Goal: Task Accomplishment & Management: Manage account settings

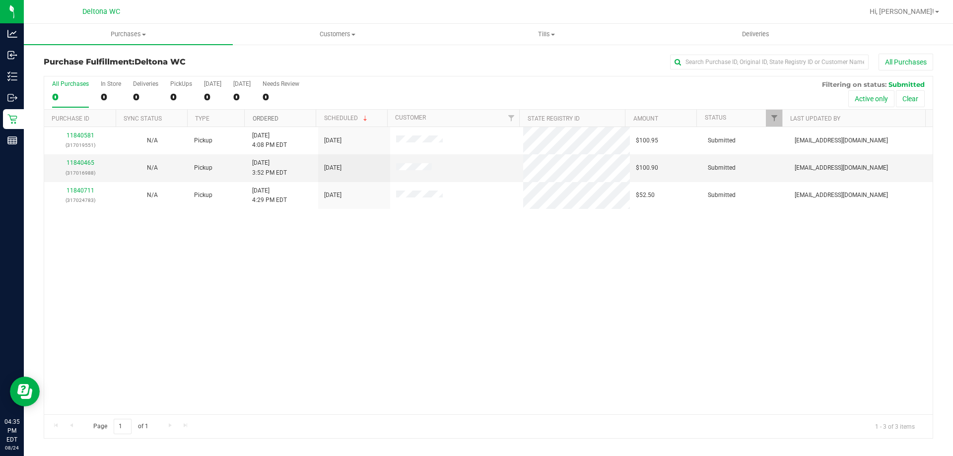
click at [261, 120] on link "Ordered" at bounding box center [266, 118] width 26 height 7
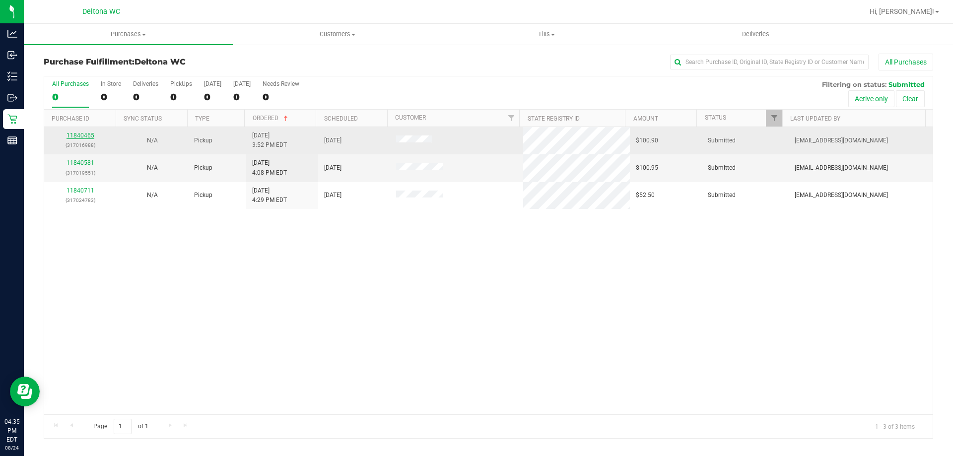
click at [88, 136] on link "11840465" at bounding box center [81, 135] width 28 height 7
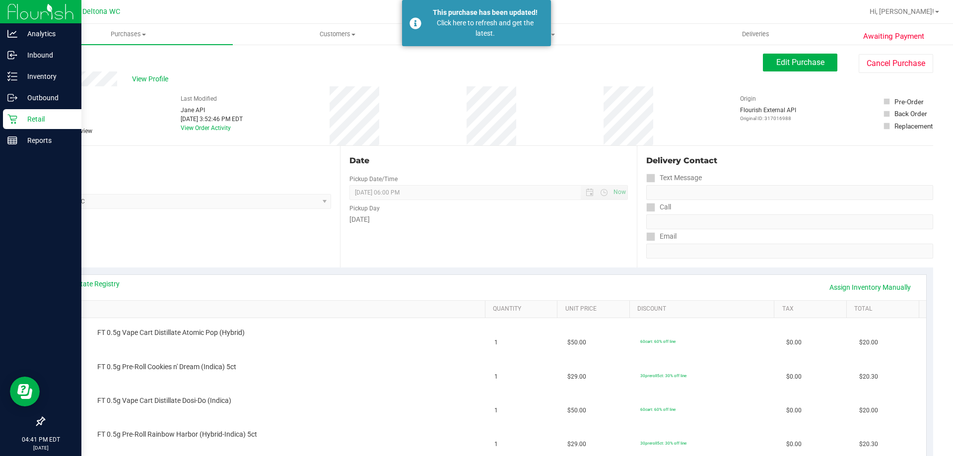
click at [17, 115] on icon at bounding box center [12, 119] width 10 height 10
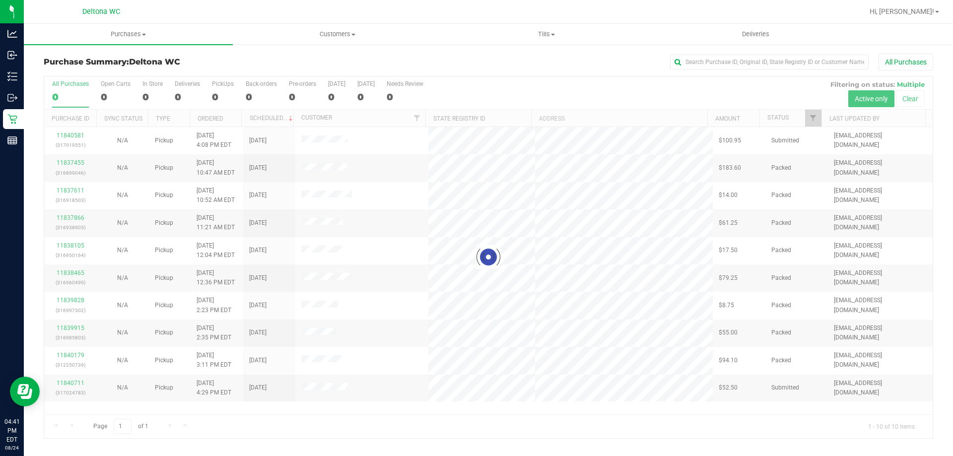
click at [814, 118] on div at bounding box center [488, 257] width 888 height 362
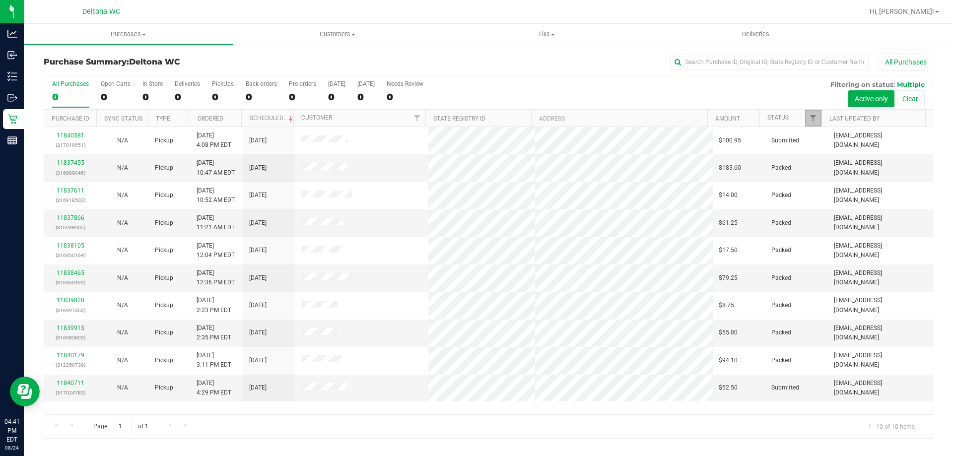
click at [814, 118] on span "Filter" at bounding box center [813, 118] width 8 height 8
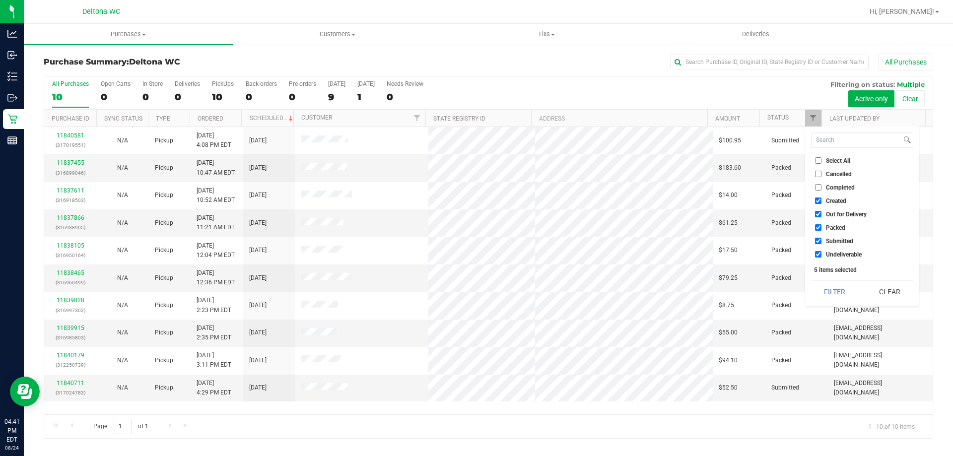
click at [823, 155] on div "Select All Cancelled Completed Created Out for Delivery Packed Submitted Undeli…" at bounding box center [862, 216] width 114 height 179
drag, startPoint x: 823, startPoint y: 155, endPoint x: 825, endPoint y: 162, distance: 7.6
click at [823, 155] on div "Select All Cancelled Completed Created Out for Delivery Packed Submitted Undeli…" at bounding box center [862, 216] width 114 height 179
click at [825, 162] on label "Select All" at bounding box center [832, 160] width 35 height 6
click at [821, 162] on input "Select All" at bounding box center [818, 160] width 6 height 6
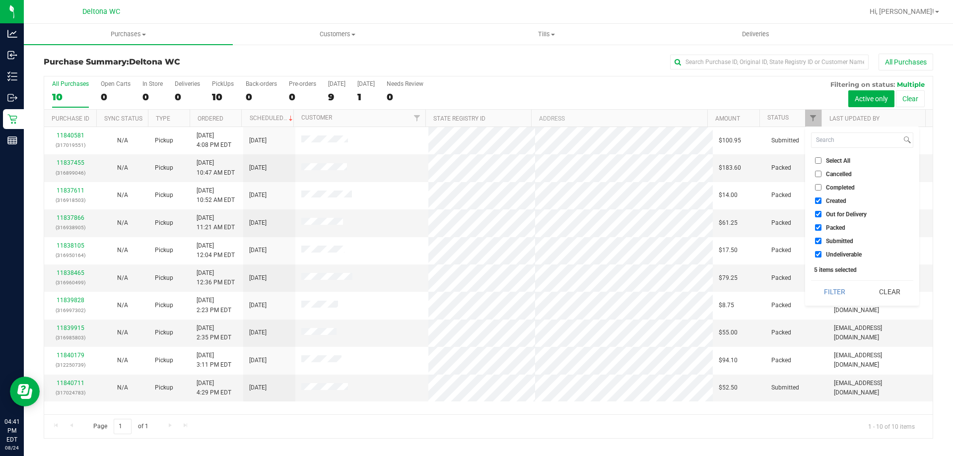
checkbox input "true"
click at [825, 162] on label "Select All" at bounding box center [832, 160] width 35 height 6
click at [821, 162] on input "Select All" at bounding box center [818, 160] width 6 height 6
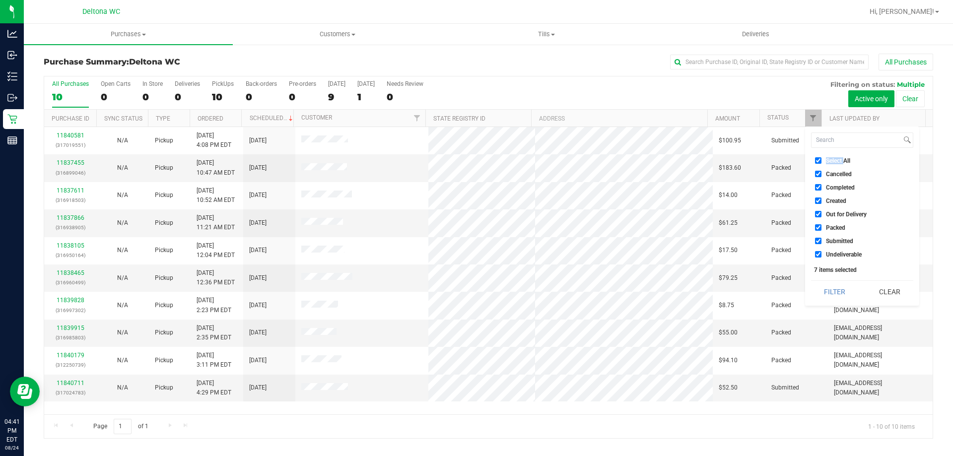
checkbox input "false"
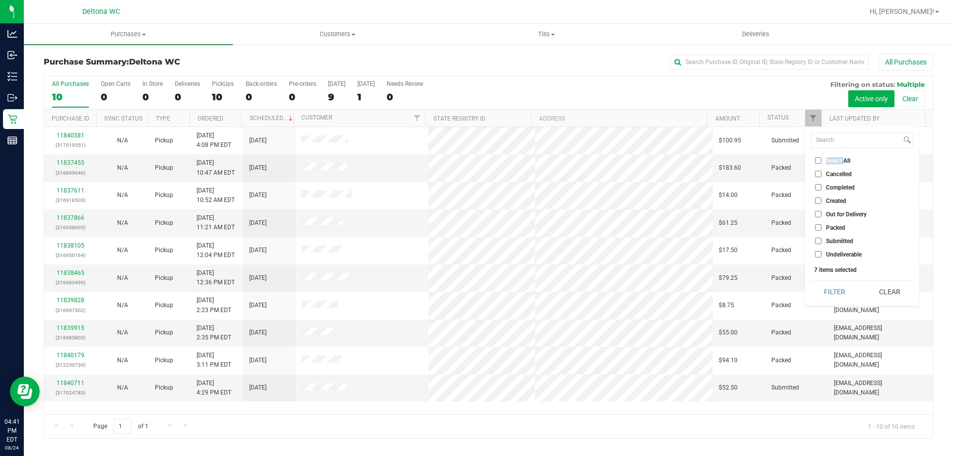
checkbox input "false"
click at [840, 244] on span "Submitted" at bounding box center [839, 241] width 27 height 6
click at [821, 244] on input "Submitted" at bounding box center [818, 241] width 6 height 6
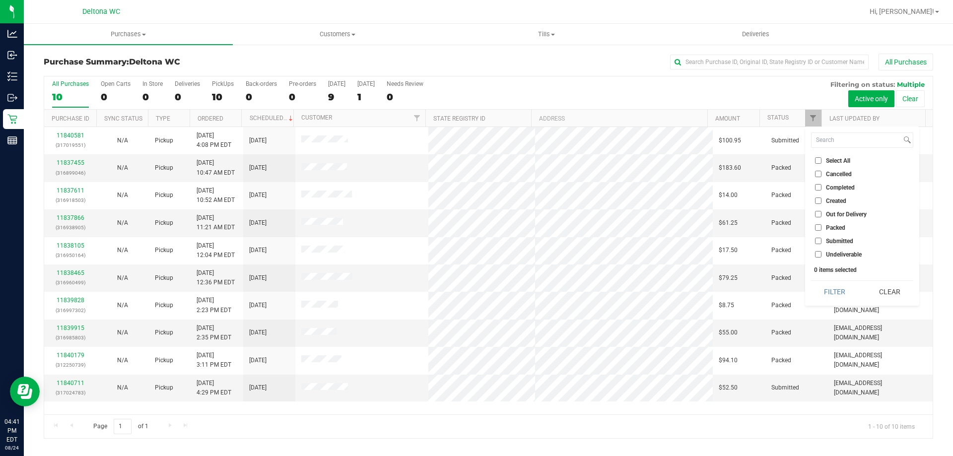
checkbox input "true"
click at [846, 280] on div "Select All Cancelled Completed Created Out for Delivery Packed Submitted Undeli…" at bounding box center [862, 216] width 114 height 179
click at [846, 287] on button "Filter" at bounding box center [835, 292] width 48 height 22
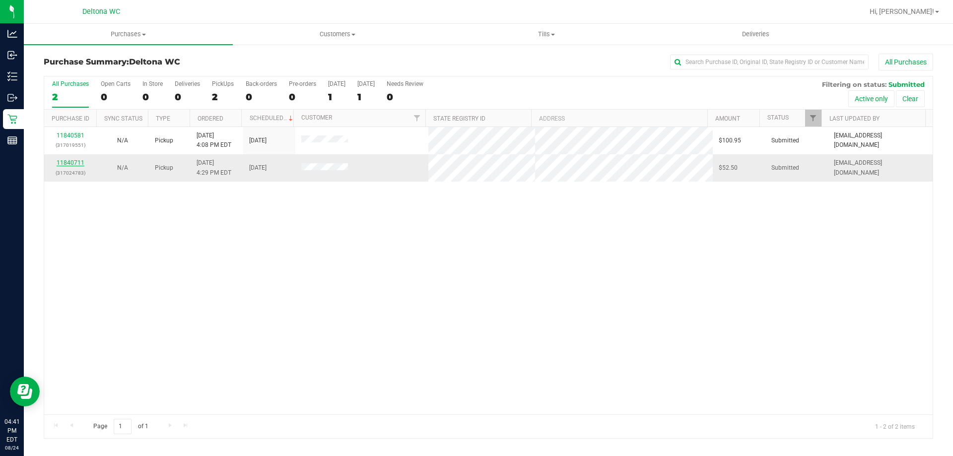
click at [67, 164] on link "11840711" at bounding box center [71, 162] width 28 height 7
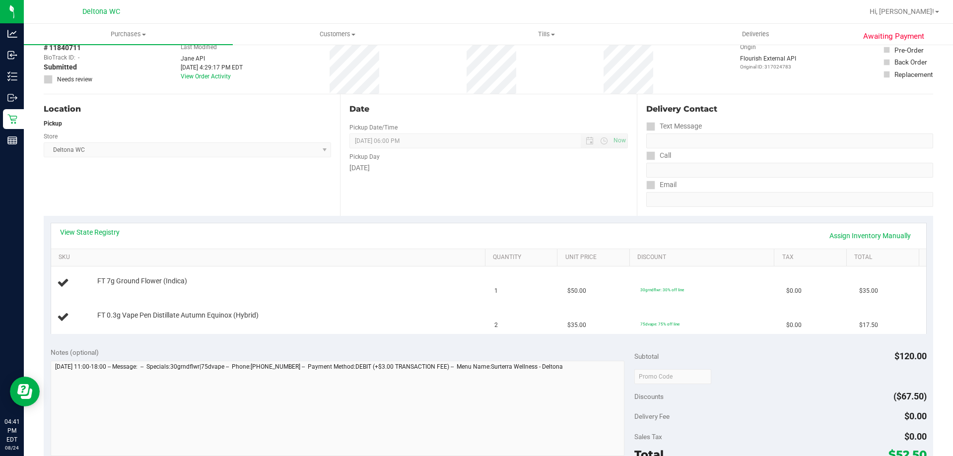
scroll to position [99, 0]
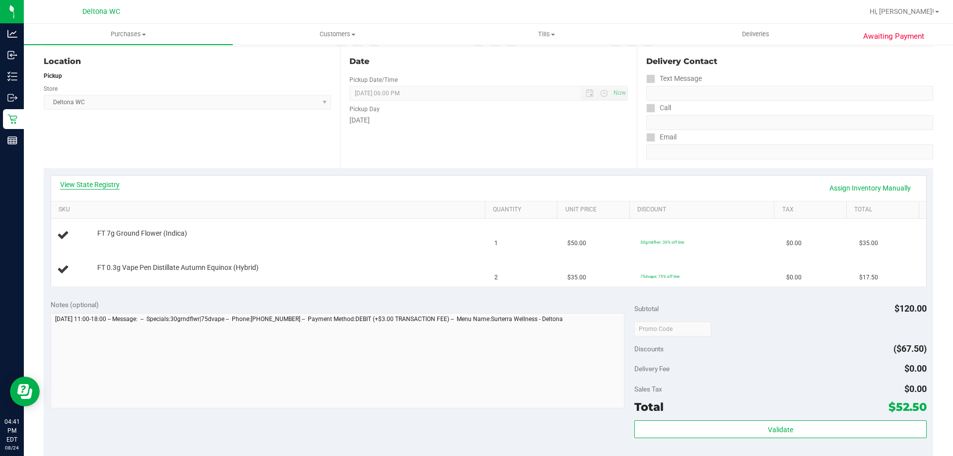
click at [100, 180] on link "View State Registry" at bounding box center [90, 185] width 60 height 10
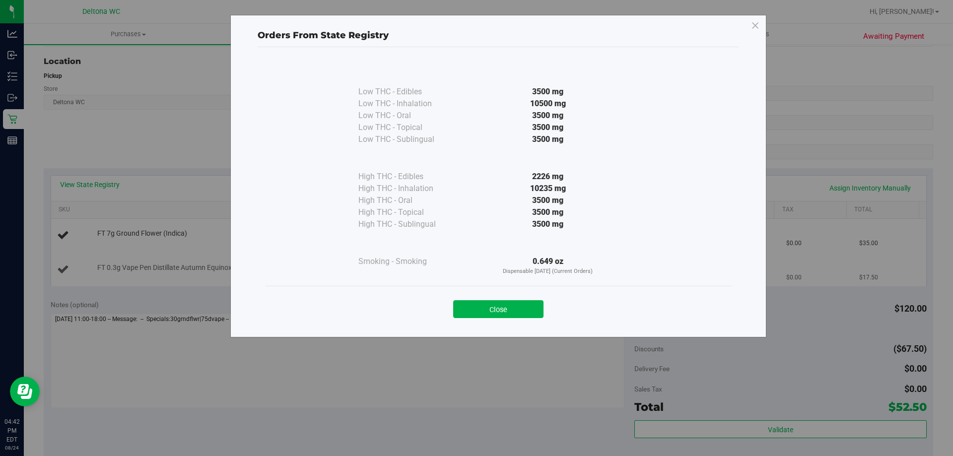
drag, startPoint x: 521, startPoint y: 307, endPoint x: 414, endPoint y: 253, distance: 119.6
click at [521, 306] on button "Close" at bounding box center [498, 309] width 90 height 18
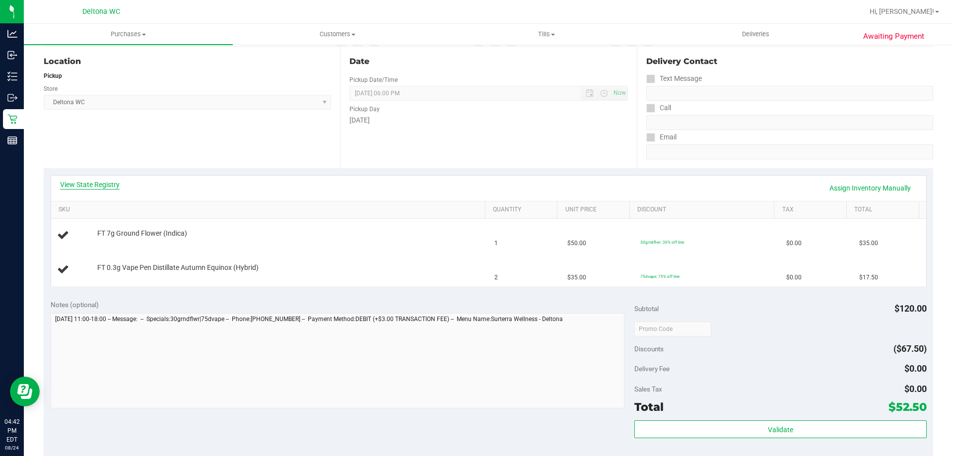
click at [86, 187] on link "View State Registry" at bounding box center [90, 185] width 60 height 10
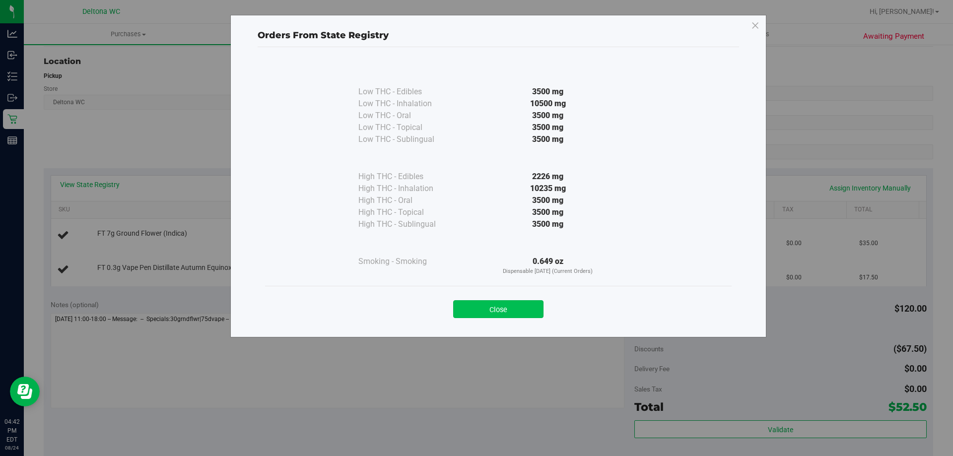
click at [500, 303] on button "Close" at bounding box center [498, 309] width 90 height 18
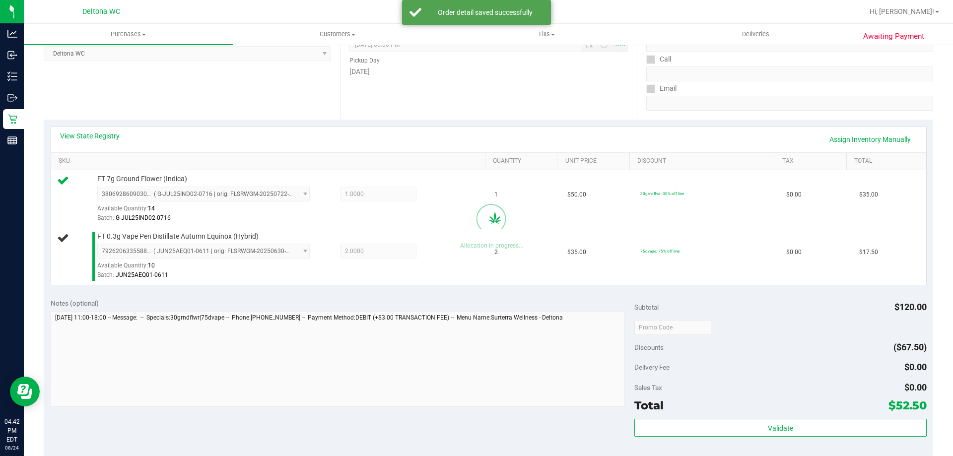
scroll to position [347, 0]
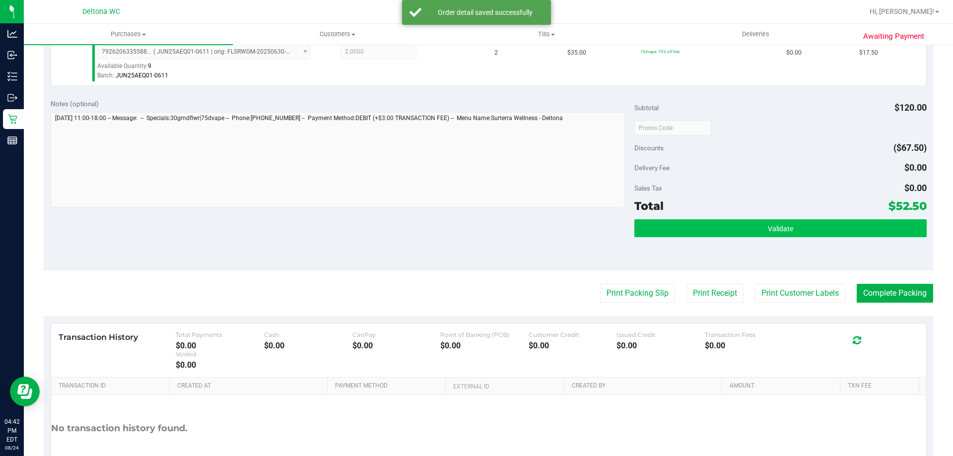
click at [801, 237] on div "Validate" at bounding box center [780, 241] width 292 height 45
click at [803, 235] on button "Validate" at bounding box center [780, 228] width 292 height 18
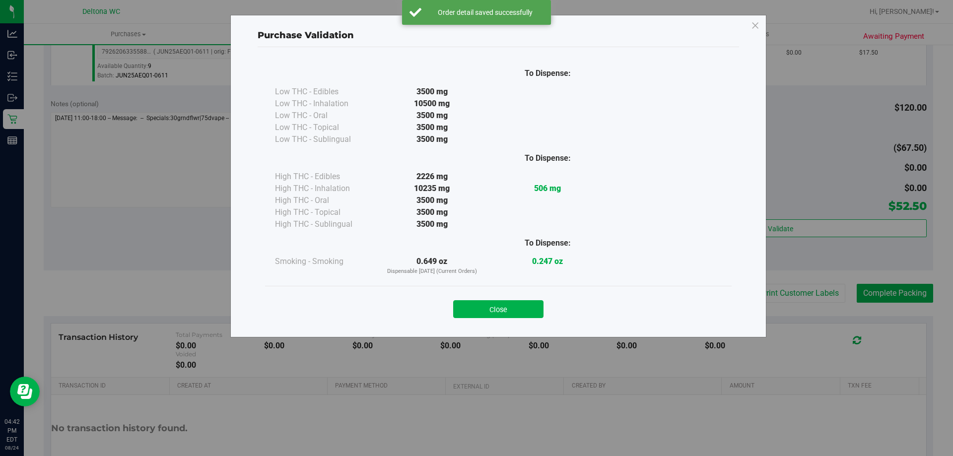
click at [502, 311] on button "Close" at bounding box center [498, 309] width 90 height 18
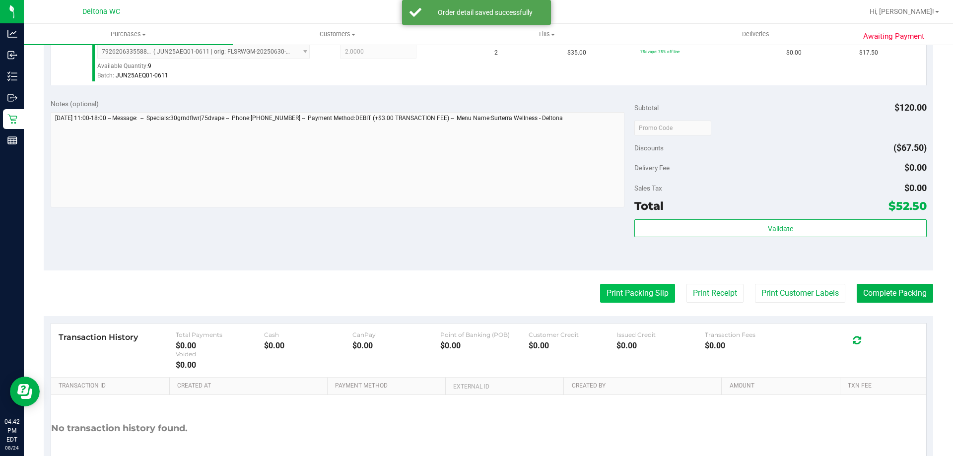
click at [624, 292] on button "Print Packing Slip" at bounding box center [637, 293] width 75 height 19
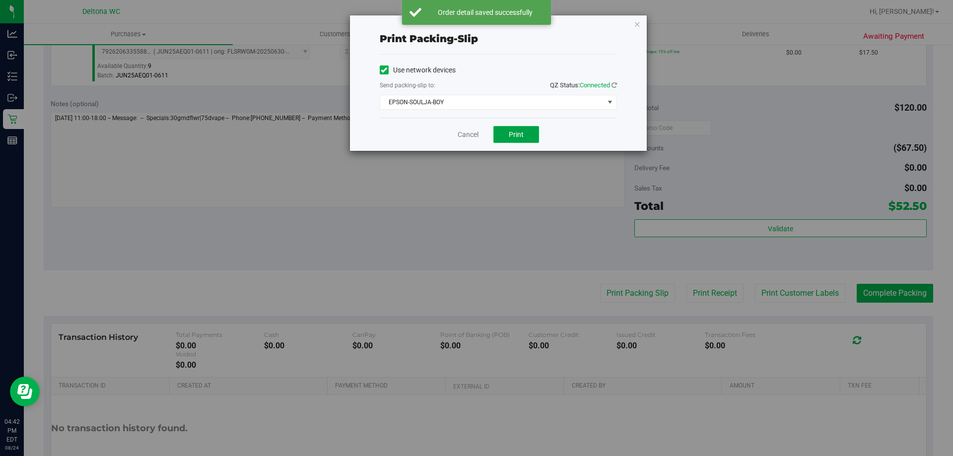
click at [533, 137] on button "Print" at bounding box center [516, 134] width 46 height 17
click at [471, 132] on link "Cancel" at bounding box center [468, 135] width 21 height 10
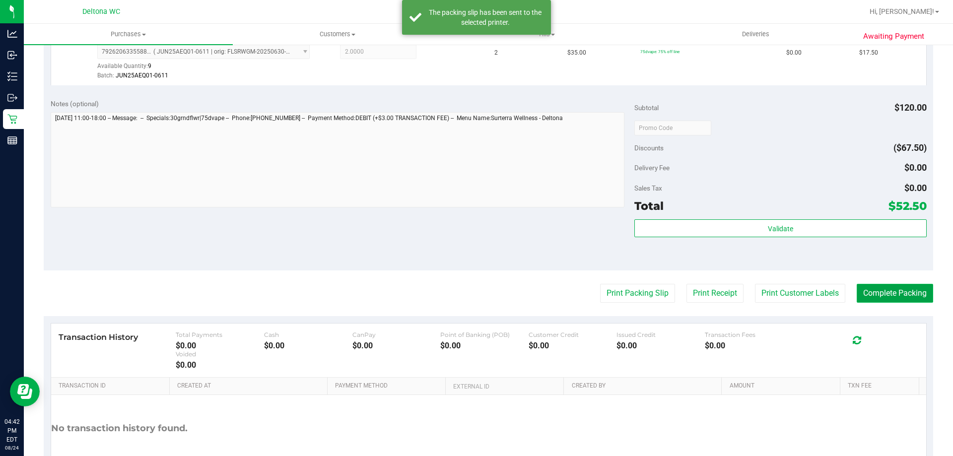
click at [924, 293] on button "Complete Packing" at bounding box center [895, 293] width 76 height 19
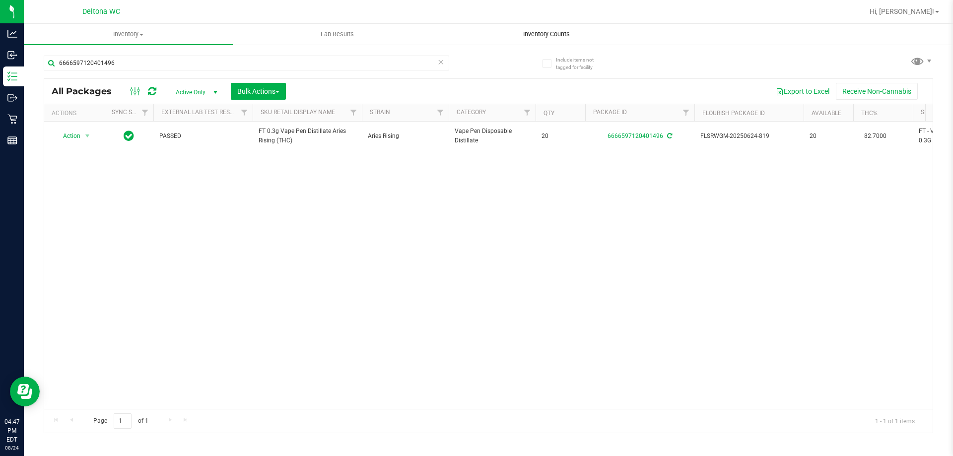
click at [572, 38] on span "Inventory Counts" at bounding box center [546, 34] width 73 height 9
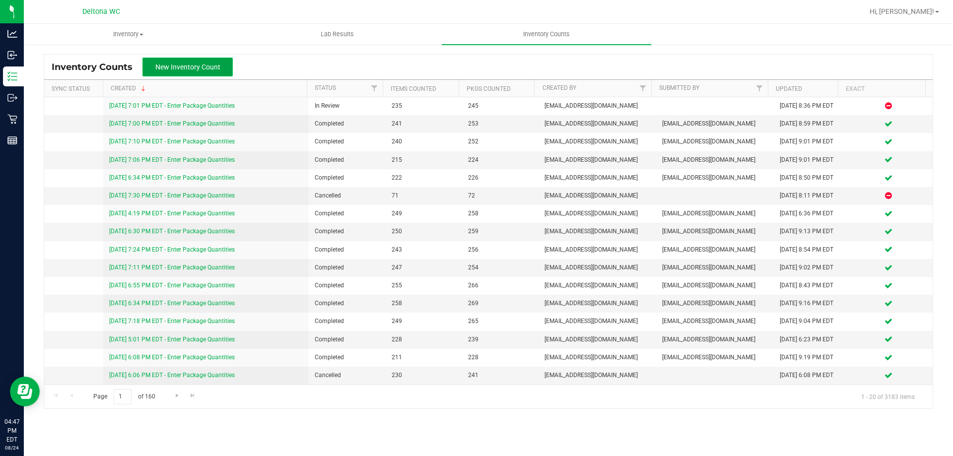
click at [201, 65] on span "New Inventory Count" at bounding box center [187, 67] width 65 height 8
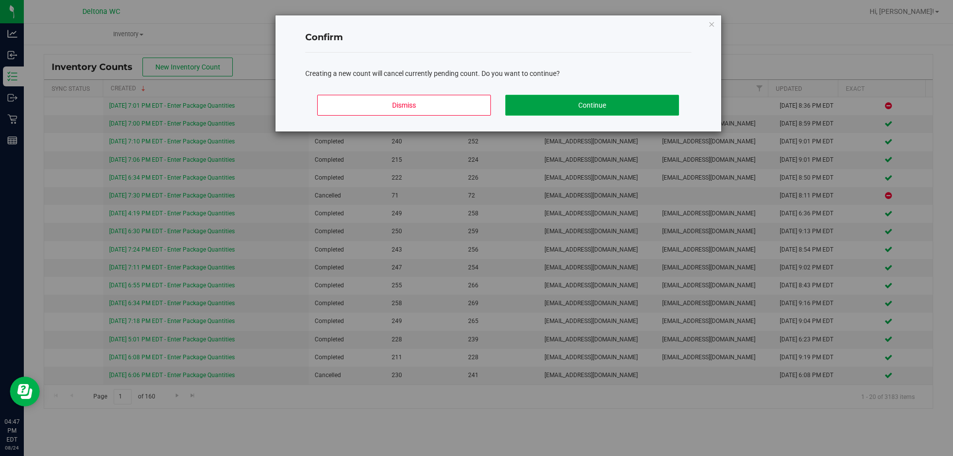
click at [598, 104] on button "Continue" at bounding box center [592, 105] width 174 height 21
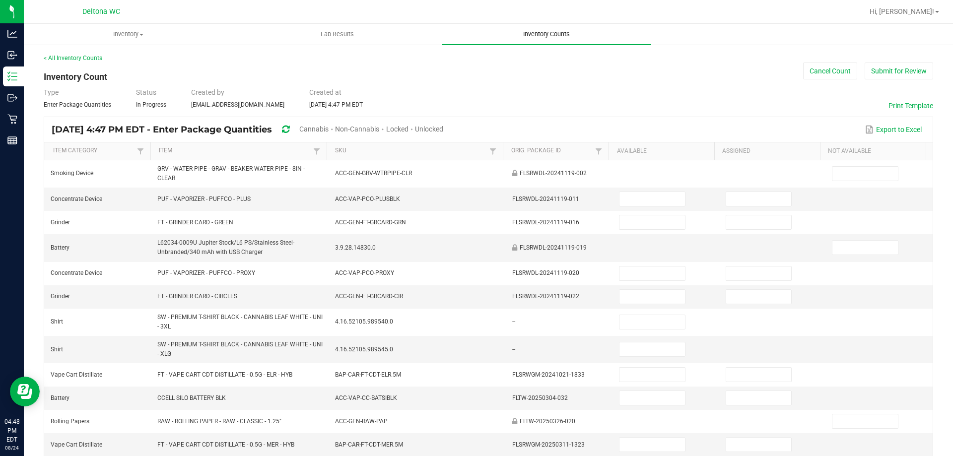
click at [547, 33] on span "Inventory Counts" at bounding box center [546, 34] width 73 height 9
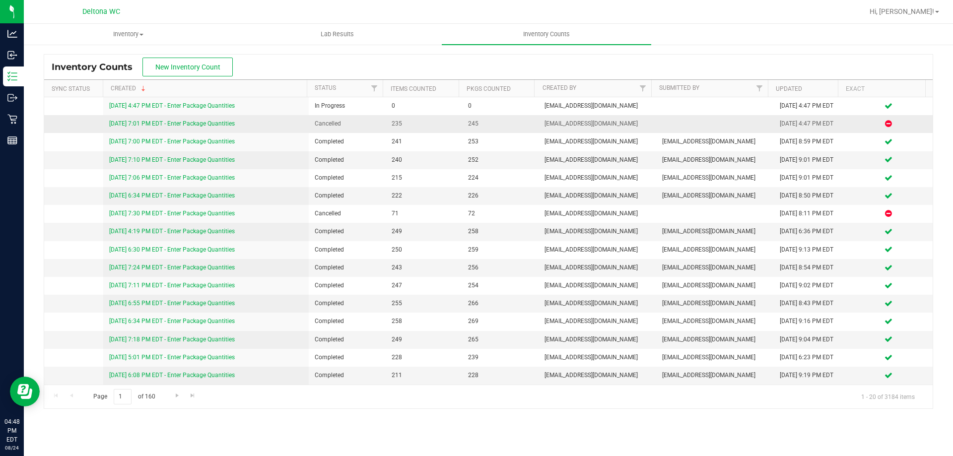
click at [161, 124] on link "8/23/25 7:01 PM EDT - Enter Package Quantities" at bounding box center [172, 123] width 126 height 7
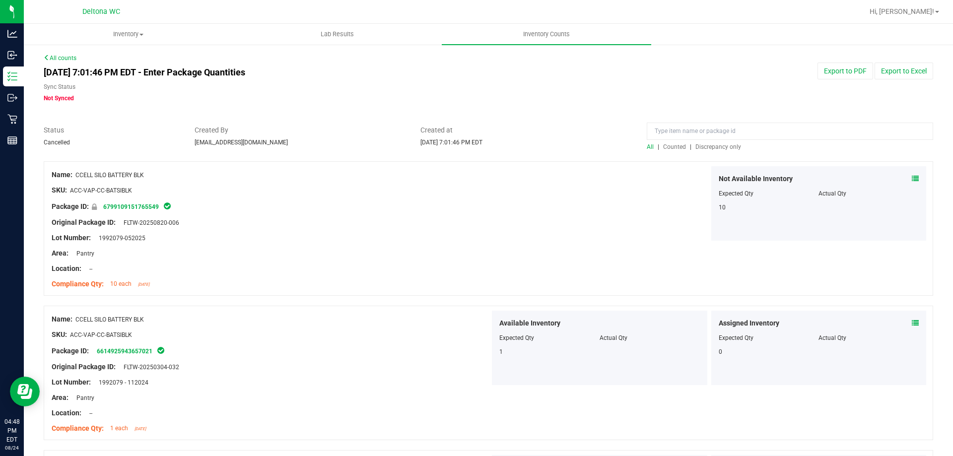
click at [723, 149] on span "Discrepancy only" at bounding box center [718, 146] width 46 height 7
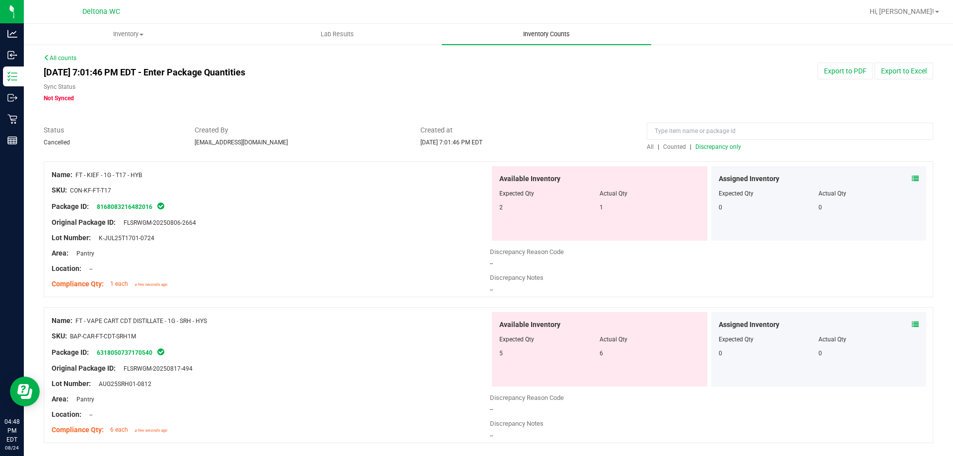
click at [553, 37] on span "Inventory Counts" at bounding box center [546, 34] width 73 height 9
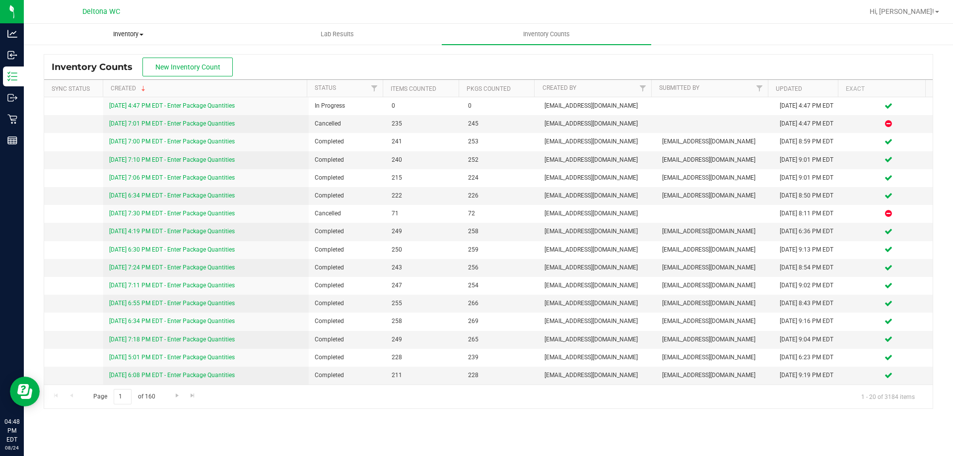
click at [128, 32] on span "Inventory" at bounding box center [128, 34] width 208 height 9
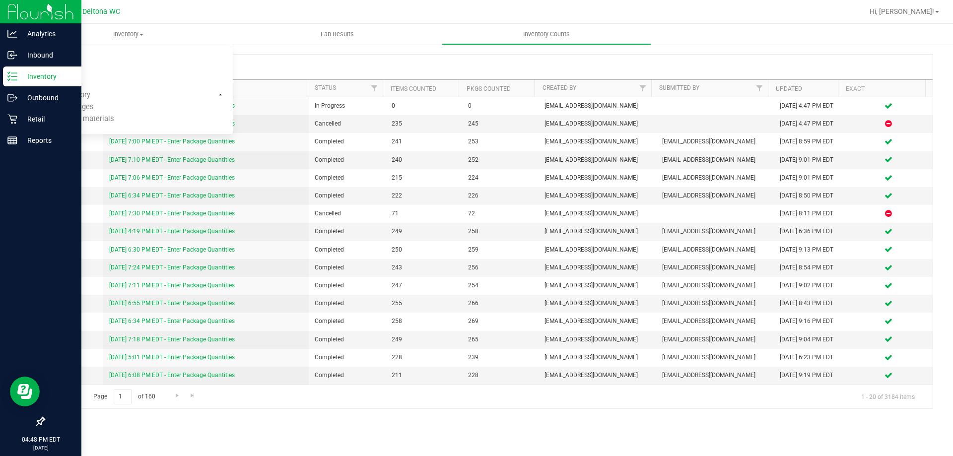
click at [18, 78] on p "Inventory" at bounding box center [47, 76] width 60 height 12
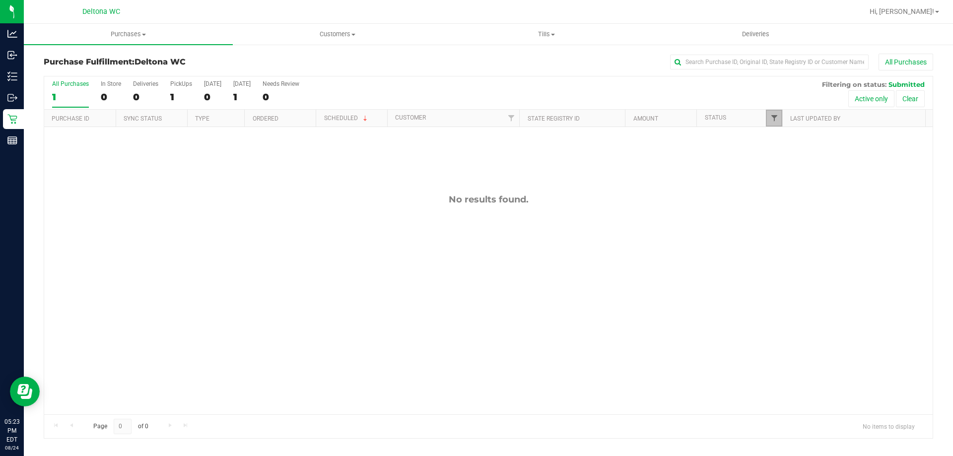
click at [777, 116] on span "Filter" at bounding box center [774, 118] width 8 height 8
click at [809, 160] on span "Select All" at bounding box center [799, 161] width 24 height 6
click at [782, 160] on input "Select All" at bounding box center [779, 160] width 6 height 6
checkbox input "true"
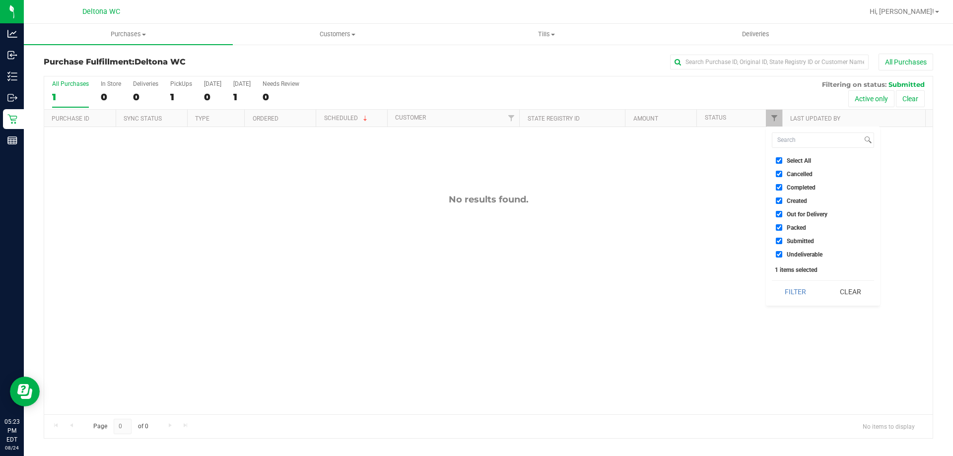
checkbox input "true"
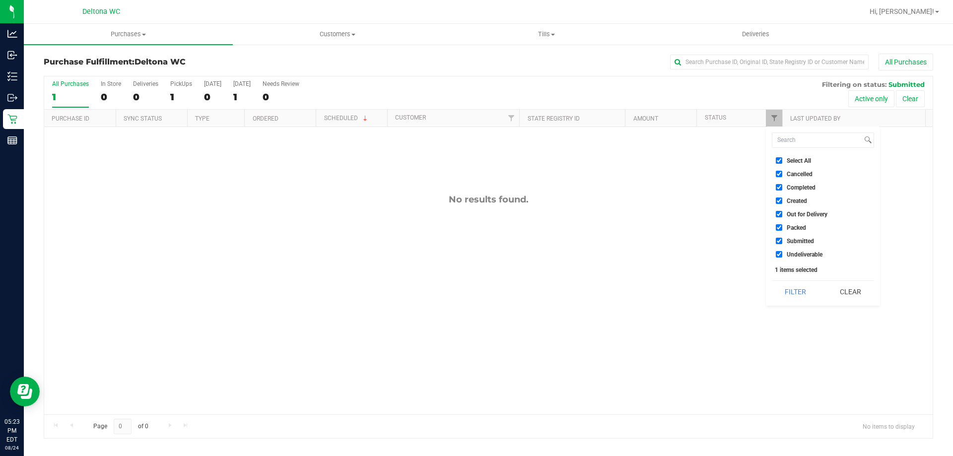
checkbox input "true"
click at [809, 160] on span "Select All" at bounding box center [799, 161] width 24 height 6
click at [782, 160] on input "Select All" at bounding box center [779, 160] width 6 height 6
checkbox input "false"
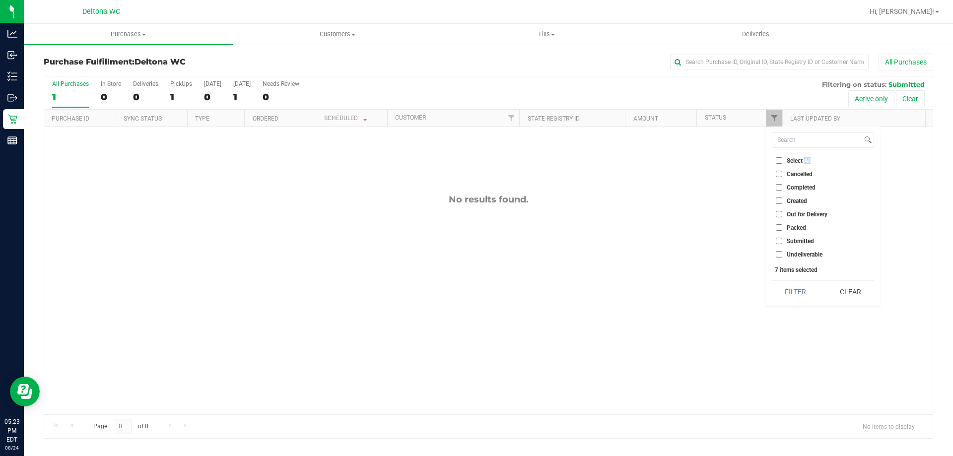
checkbox input "false"
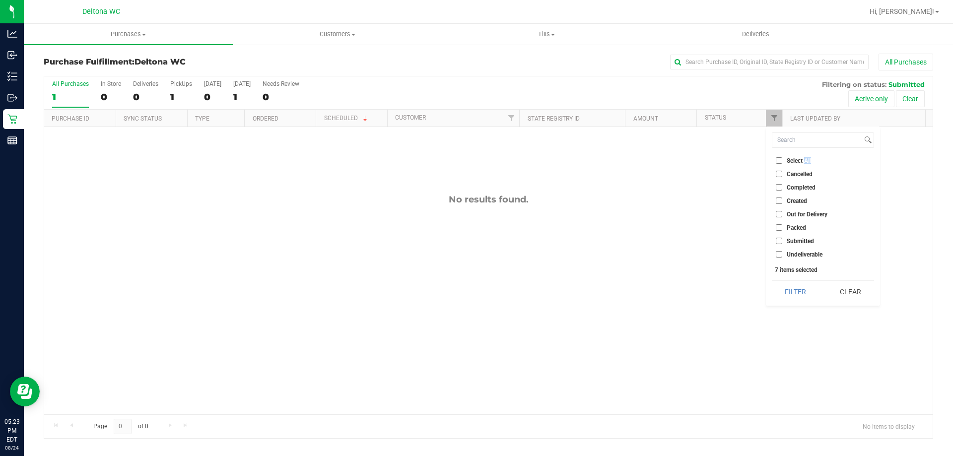
checkbox input "false"
click at [799, 228] on span "Packed" at bounding box center [796, 228] width 19 height 6
click at [782, 228] on input "Packed" at bounding box center [779, 227] width 6 height 6
checkbox input "true"
click at [803, 296] on button "Filter" at bounding box center [796, 292] width 48 height 22
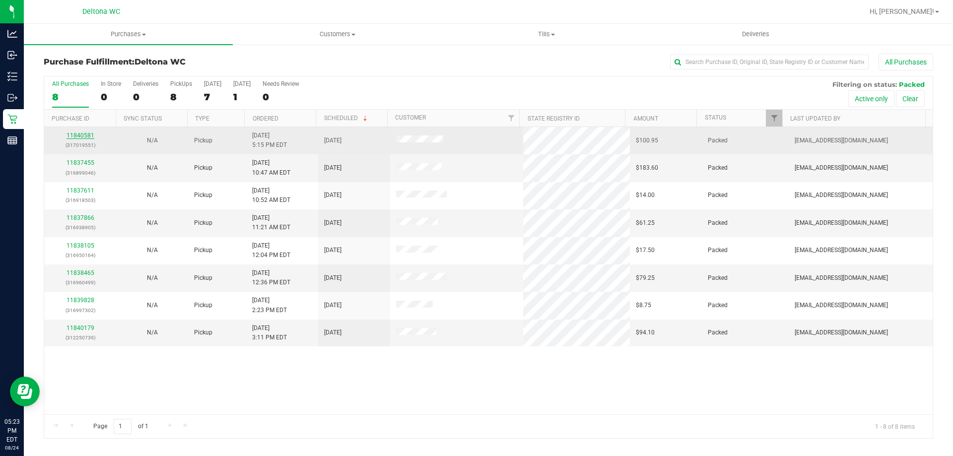
click at [89, 138] on link "11840581" at bounding box center [81, 135] width 28 height 7
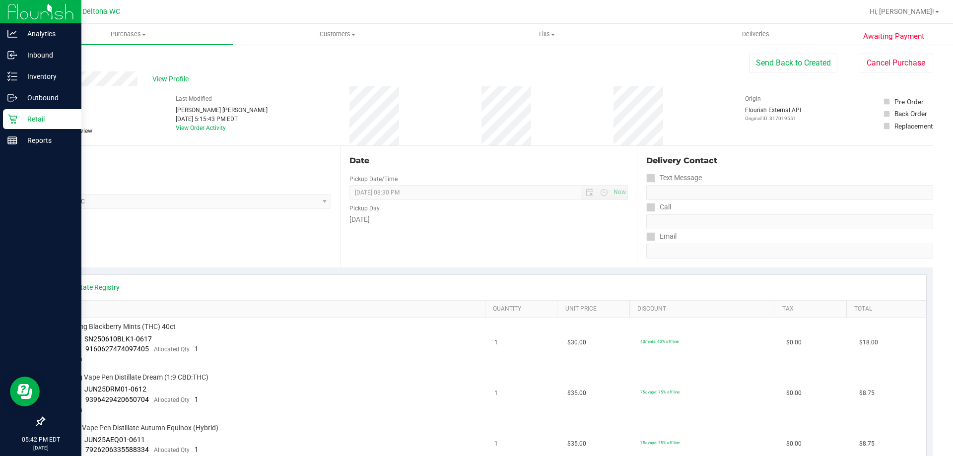
click at [15, 123] on icon at bounding box center [11, 119] width 9 height 9
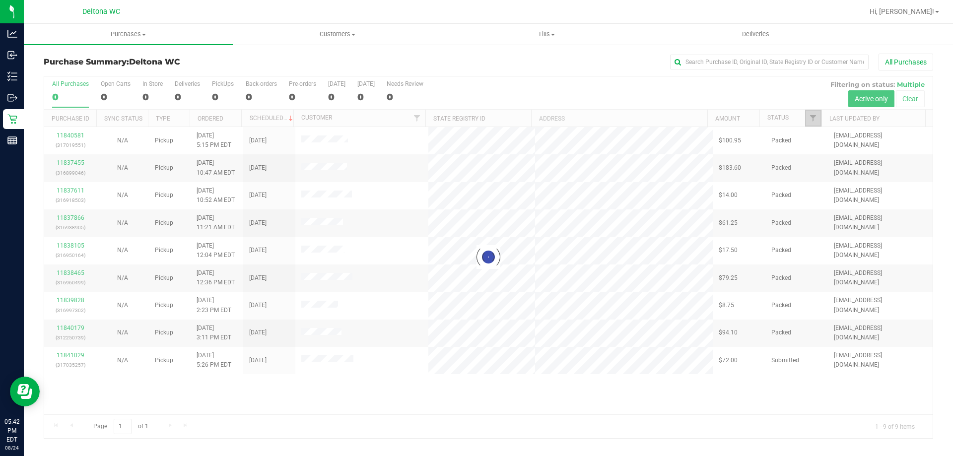
click at [811, 116] on span "Filter" at bounding box center [813, 118] width 8 height 8
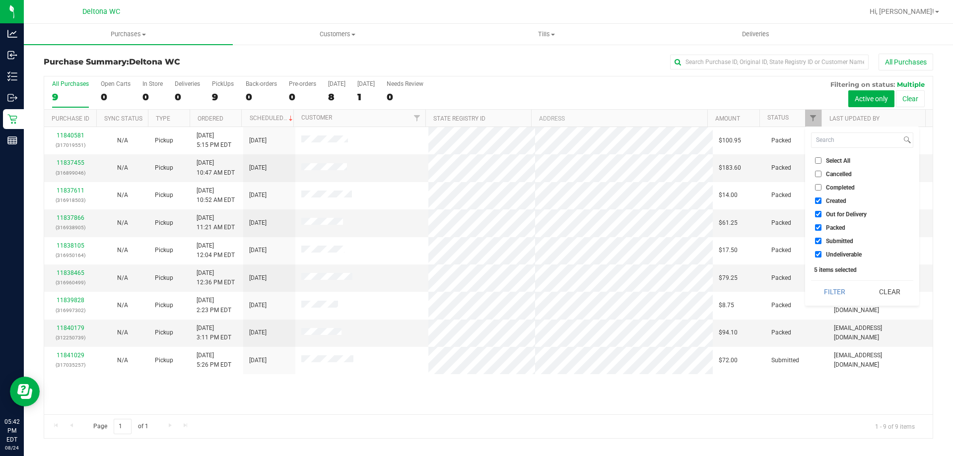
click at [833, 160] on span "Select All" at bounding box center [838, 161] width 24 height 6
click at [821, 160] on input "Select All" at bounding box center [818, 160] width 6 height 6
checkbox input "true"
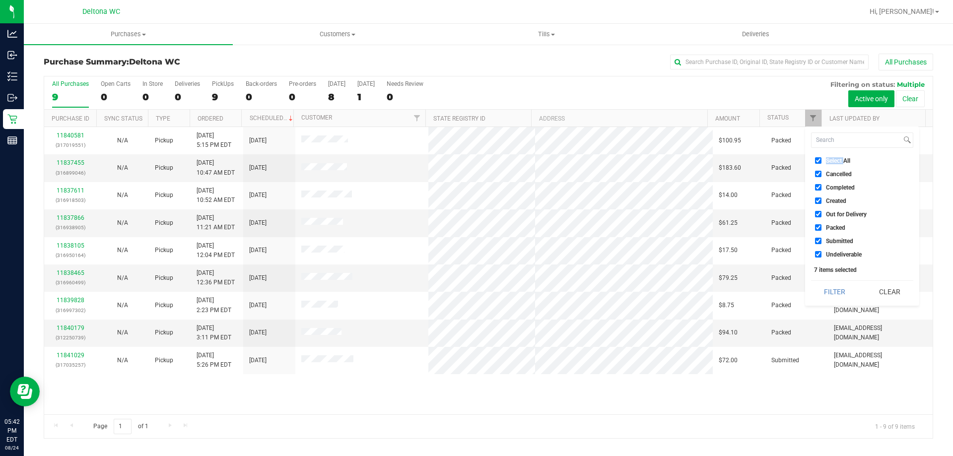
click at [833, 160] on span "Select All" at bounding box center [838, 161] width 24 height 6
click at [821, 160] on input "Select All" at bounding box center [818, 160] width 6 height 6
checkbox input "false"
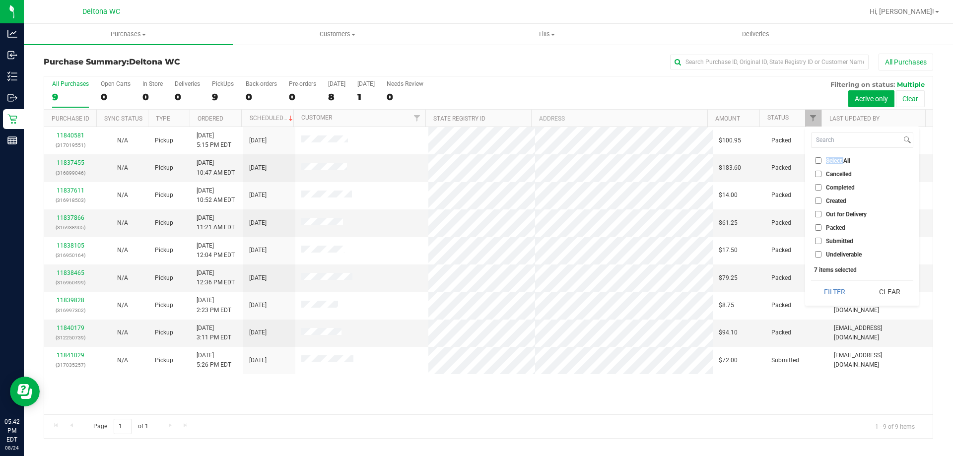
checkbox input "false"
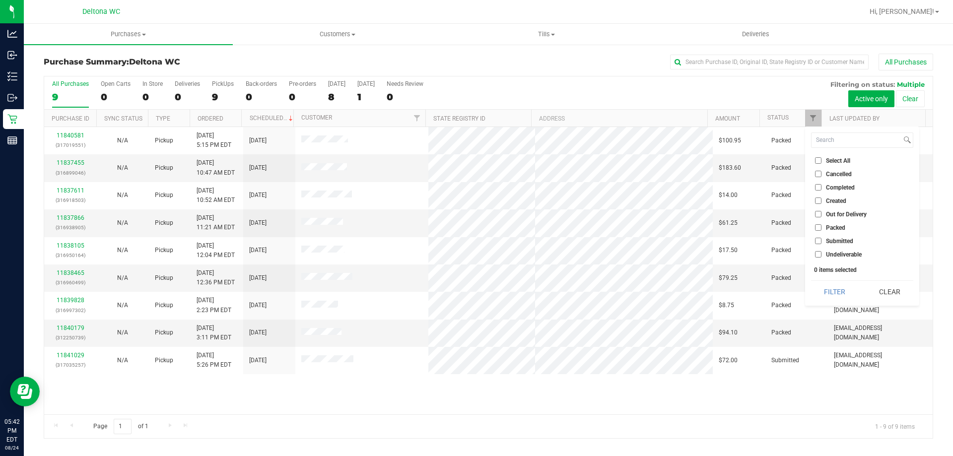
click at [833, 230] on span "Packed" at bounding box center [835, 228] width 19 height 6
click at [821, 230] on input "Packed" at bounding box center [818, 227] width 6 height 6
checkbox input "true"
click at [833, 295] on button "Filter" at bounding box center [835, 292] width 48 height 22
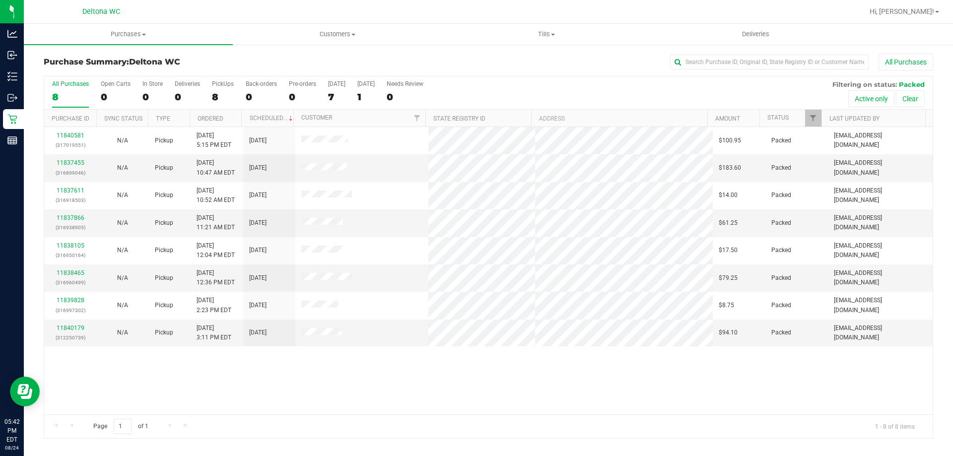
click at [797, 73] on div "Purchase Summary: Deltona WC All Purchases" at bounding box center [488, 65] width 889 height 22
click at [798, 68] on input "text" at bounding box center [769, 62] width 199 height 15
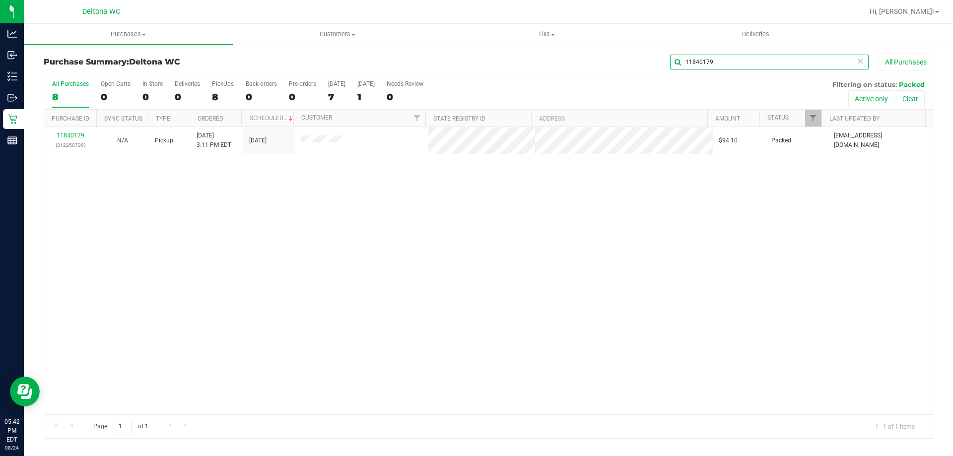
type input "11840179"
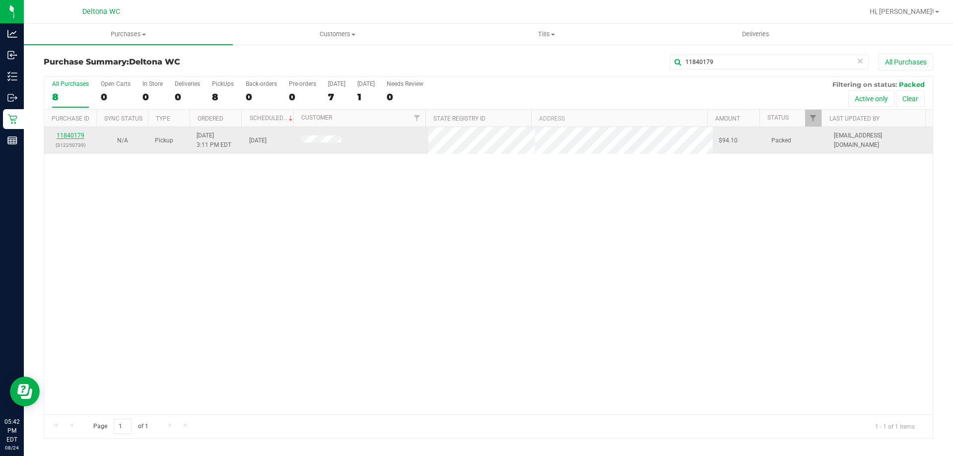
click at [73, 137] on link "11840179" at bounding box center [71, 135] width 28 height 7
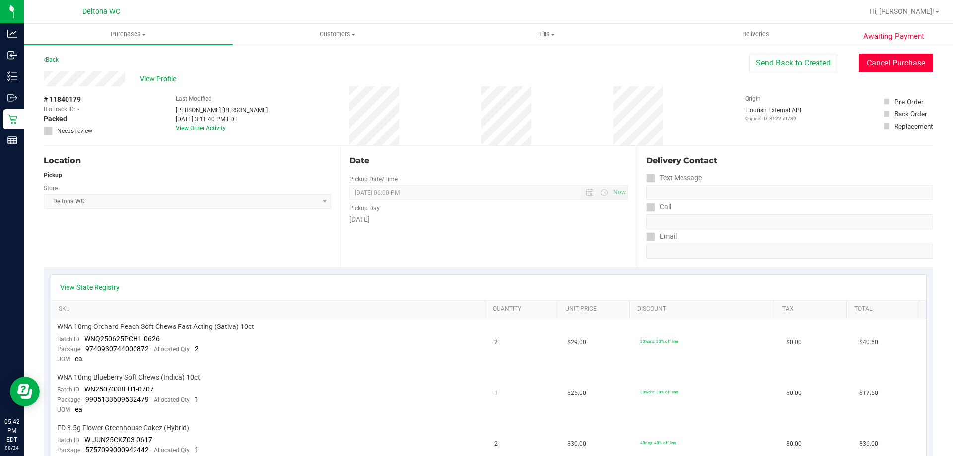
click at [915, 64] on button "Cancel Purchase" at bounding box center [896, 63] width 74 height 19
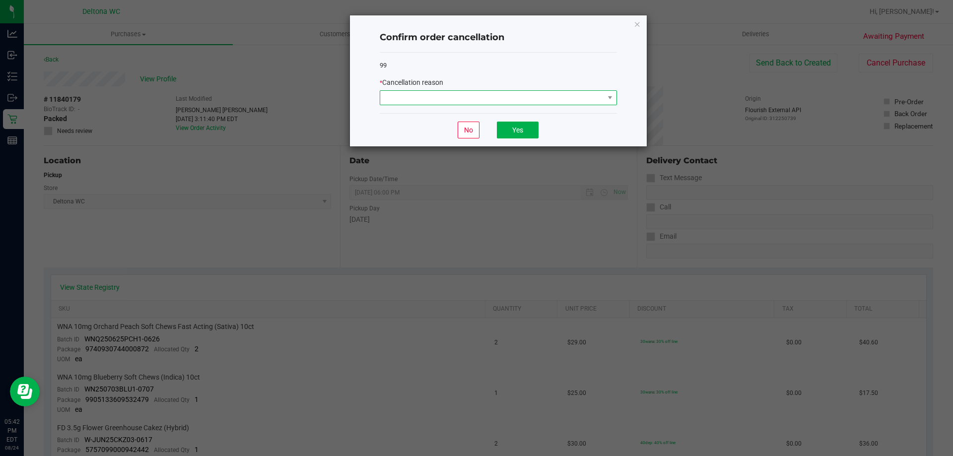
click at [574, 98] on span at bounding box center [492, 98] width 224 height 14
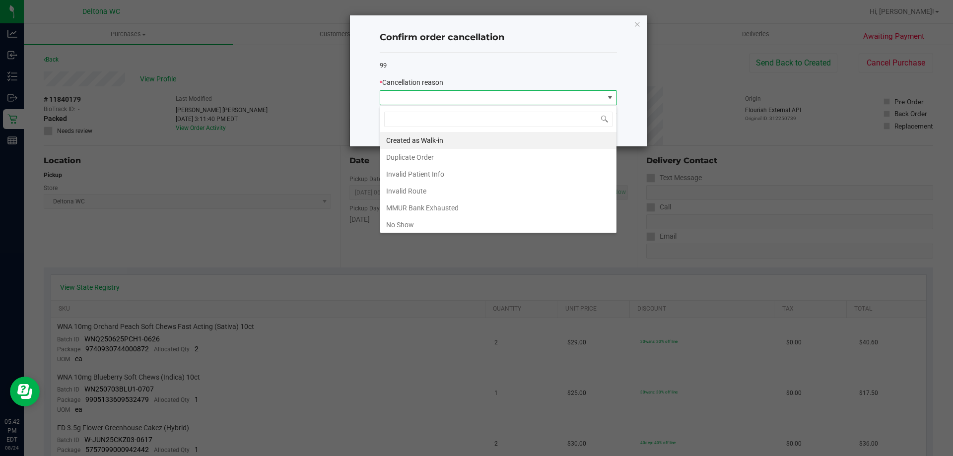
scroll to position [15, 237]
click at [500, 222] on li "No Show" at bounding box center [498, 224] width 236 height 17
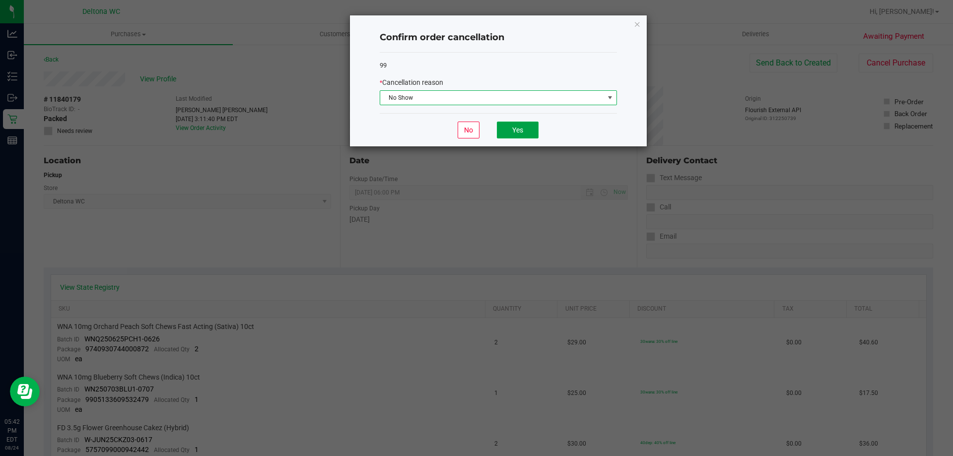
click at [532, 130] on button "Yes" at bounding box center [518, 130] width 42 height 17
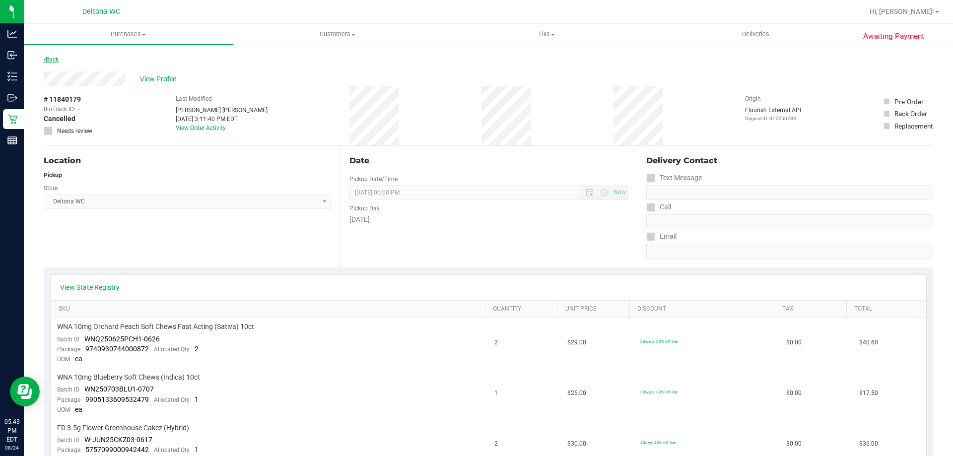
click at [50, 58] on link "Back" at bounding box center [51, 59] width 15 height 7
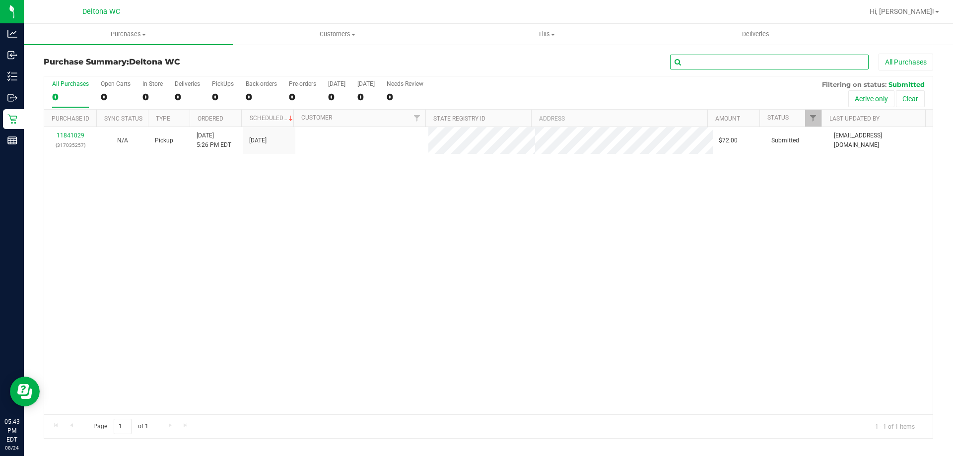
click at [808, 67] on input "text" at bounding box center [769, 62] width 199 height 15
click at [819, 119] on div at bounding box center [821, 118] width 4 height 17
type input "11838105"
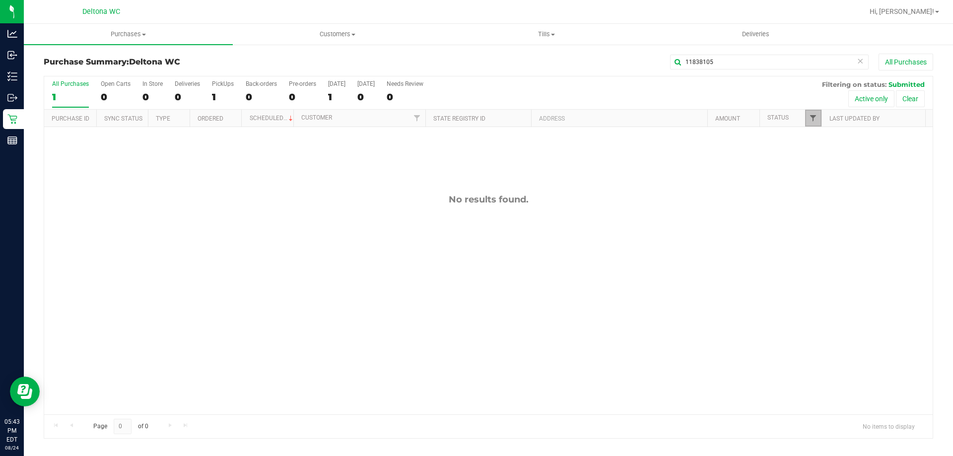
click at [815, 121] on span "Filter" at bounding box center [813, 118] width 8 height 8
drag, startPoint x: 822, startPoint y: 225, endPoint x: 830, endPoint y: 256, distance: 31.2
click at [822, 225] on label "Packed" at bounding box center [830, 227] width 30 height 6
click at [821, 225] on input "Packed" at bounding box center [818, 227] width 6 height 6
checkbox input "true"
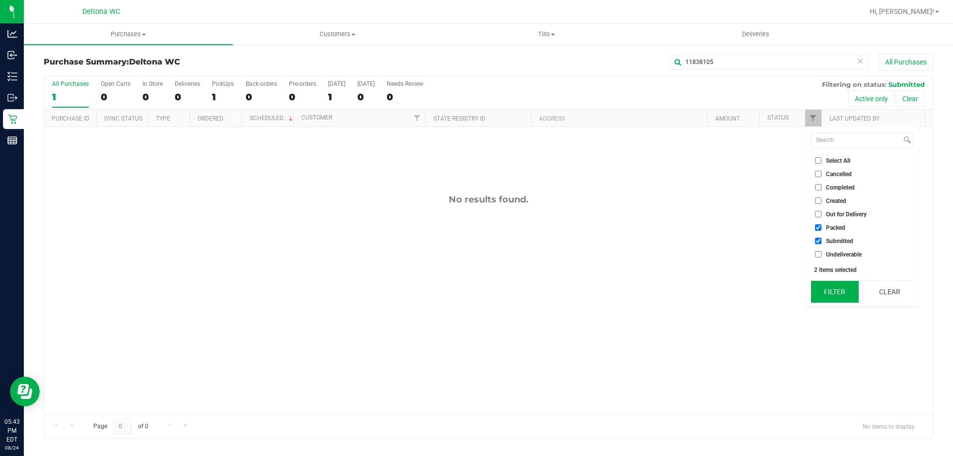
click at [841, 290] on button "Filter" at bounding box center [835, 292] width 48 height 22
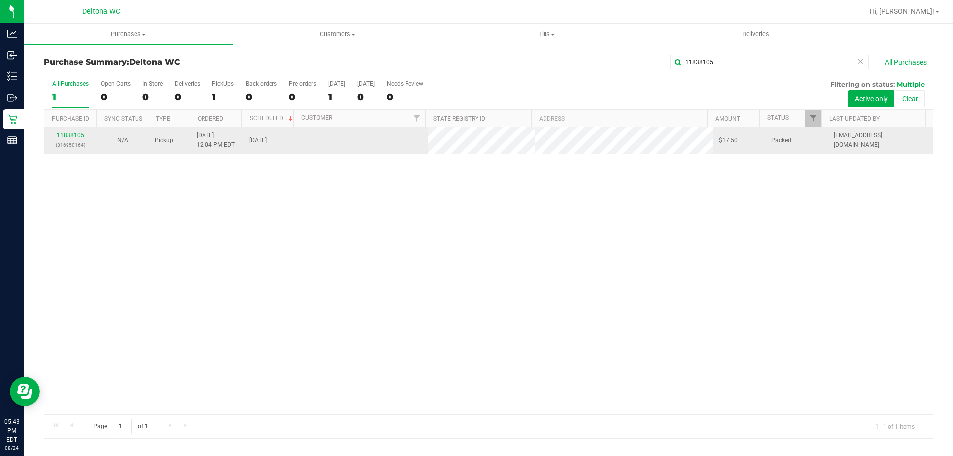
click at [84, 139] on div "11838105 (316950164)" at bounding box center [70, 140] width 40 height 19
click at [79, 135] on link "11838105" at bounding box center [71, 135] width 28 height 7
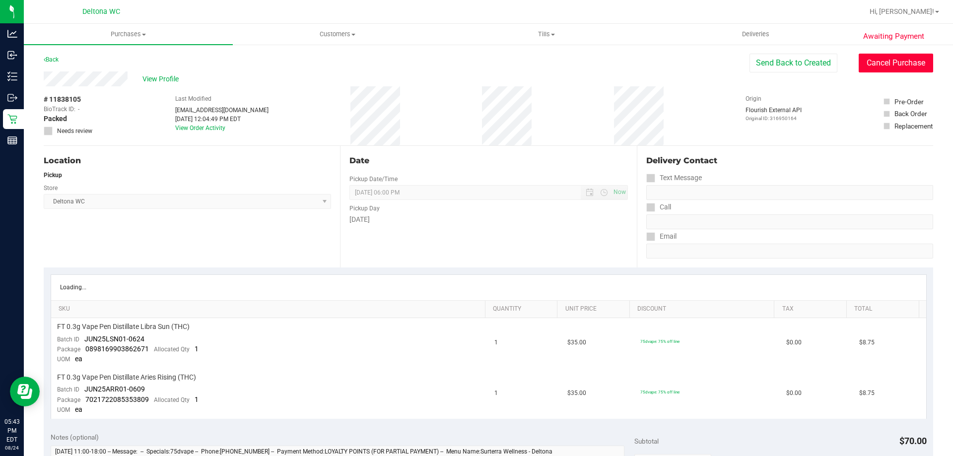
click at [865, 60] on button "Cancel Purchase" at bounding box center [896, 63] width 74 height 19
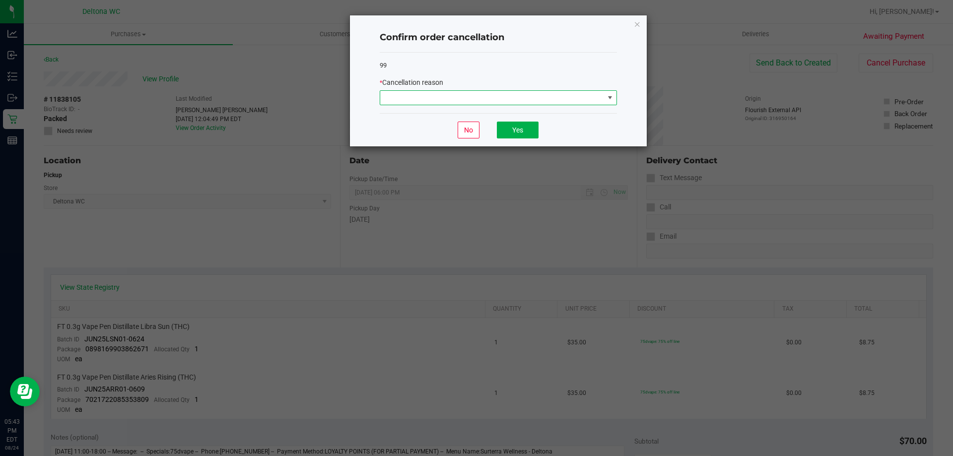
click at [566, 98] on span at bounding box center [492, 98] width 224 height 14
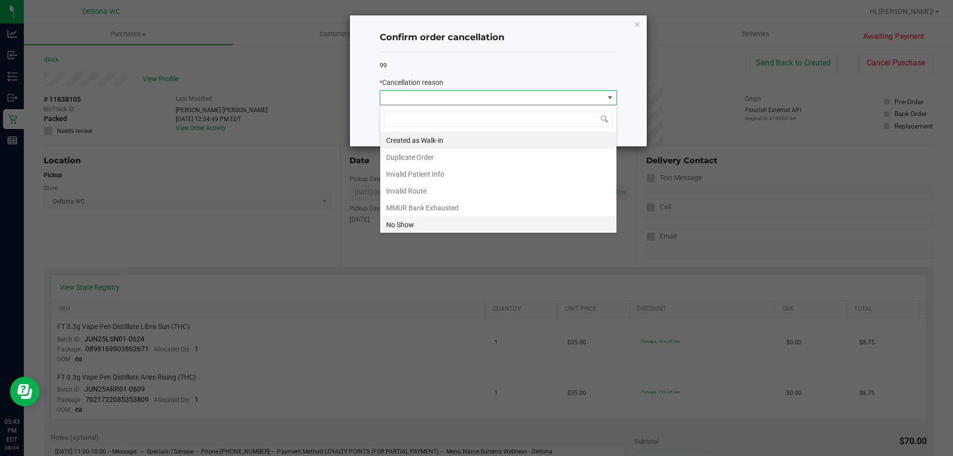
scroll to position [15, 237]
click at [459, 226] on li "No Show" at bounding box center [498, 224] width 236 height 17
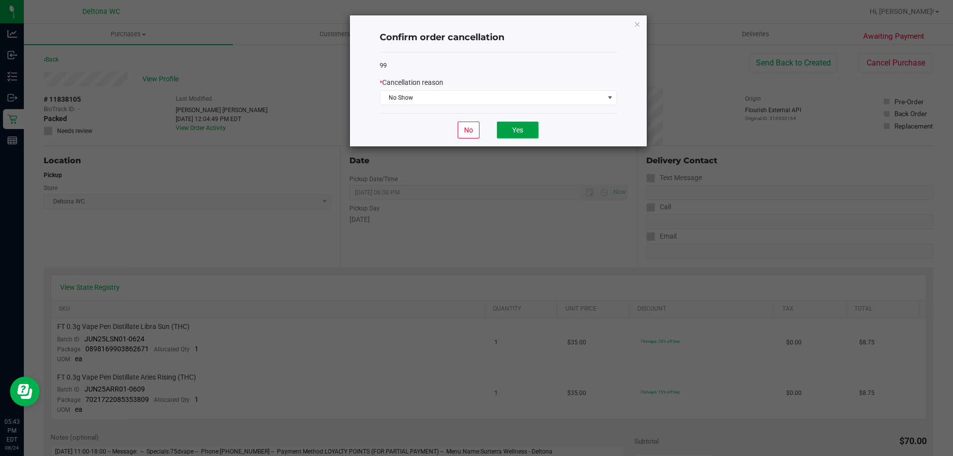
click at [504, 125] on button "Yes" at bounding box center [518, 130] width 42 height 17
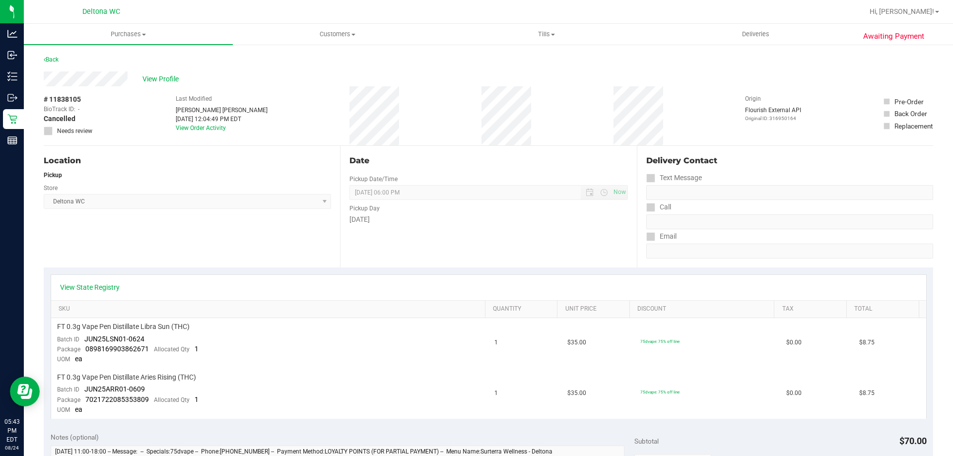
click at [53, 64] on div "Back" at bounding box center [51, 60] width 15 height 12
click at [53, 61] on link "Back" at bounding box center [51, 59] width 15 height 7
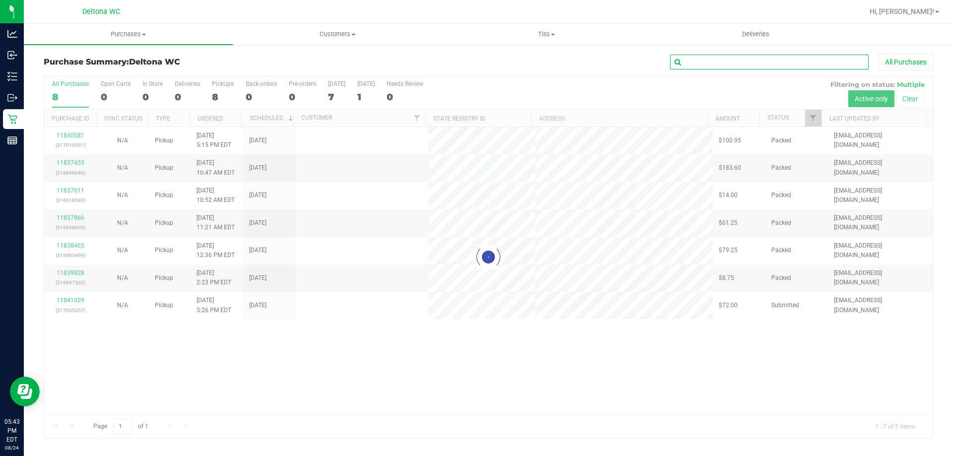
click at [736, 59] on input "text" at bounding box center [769, 62] width 199 height 15
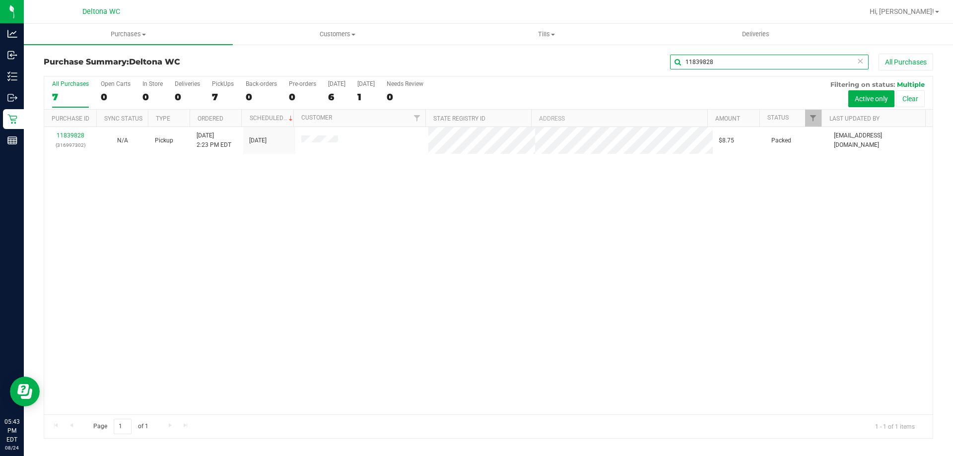
type input "11839828"
click at [75, 134] on link "11839828" at bounding box center [71, 135] width 28 height 7
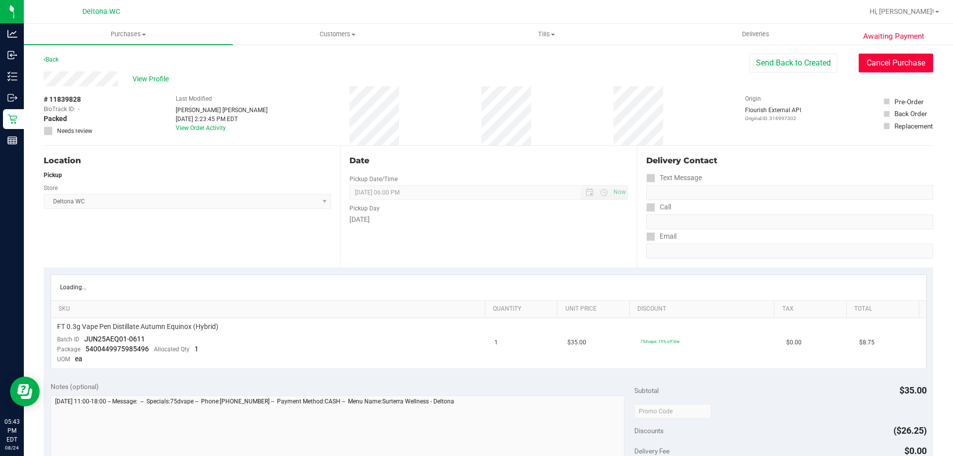
click at [869, 66] on button "Cancel Purchase" at bounding box center [896, 63] width 74 height 19
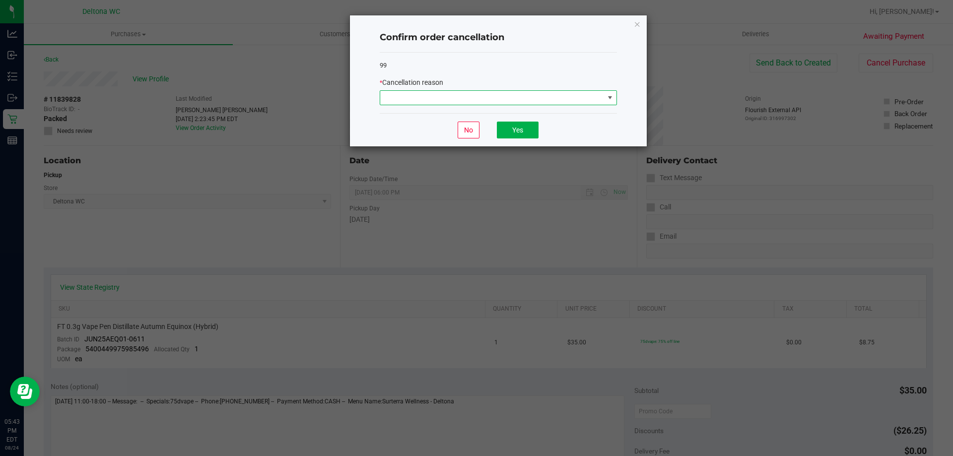
click at [500, 95] on span at bounding box center [492, 98] width 224 height 14
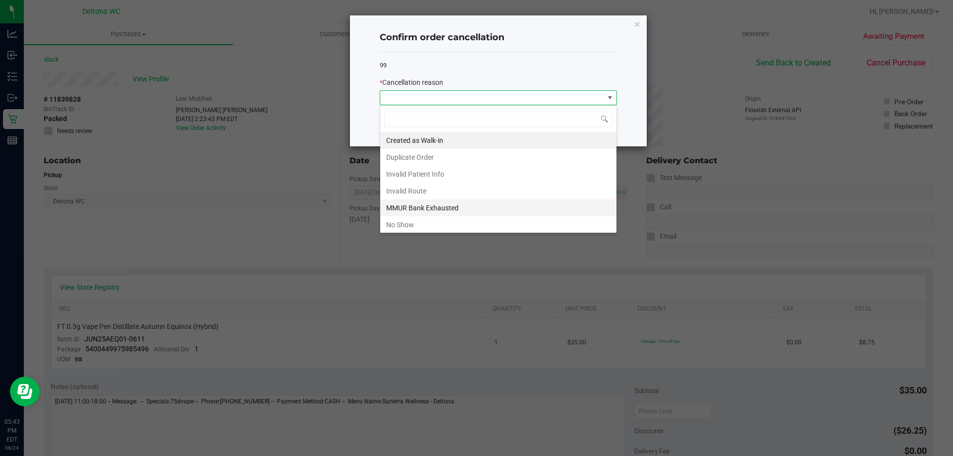
scroll to position [15, 237]
click at [462, 219] on li "No Show" at bounding box center [498, 224] width 236 height 17
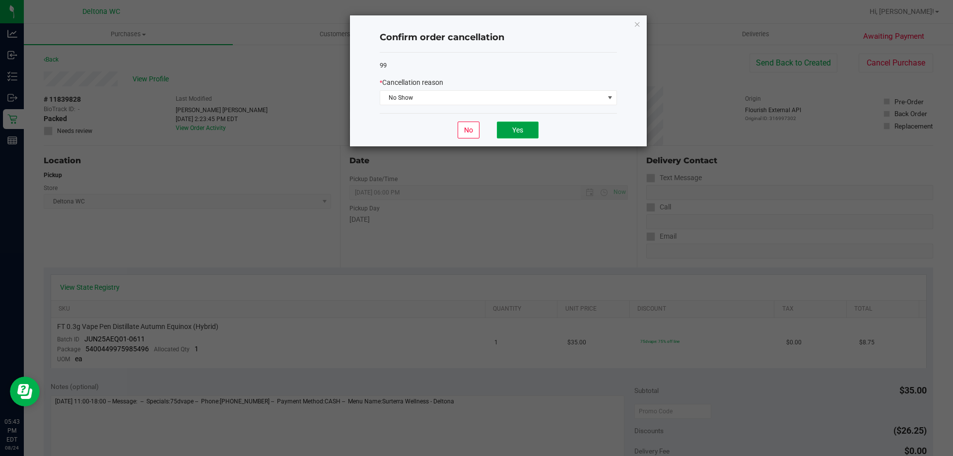
click at [508, 133] on button "Yes" at bounding box center [518, 130] width 42 height 17
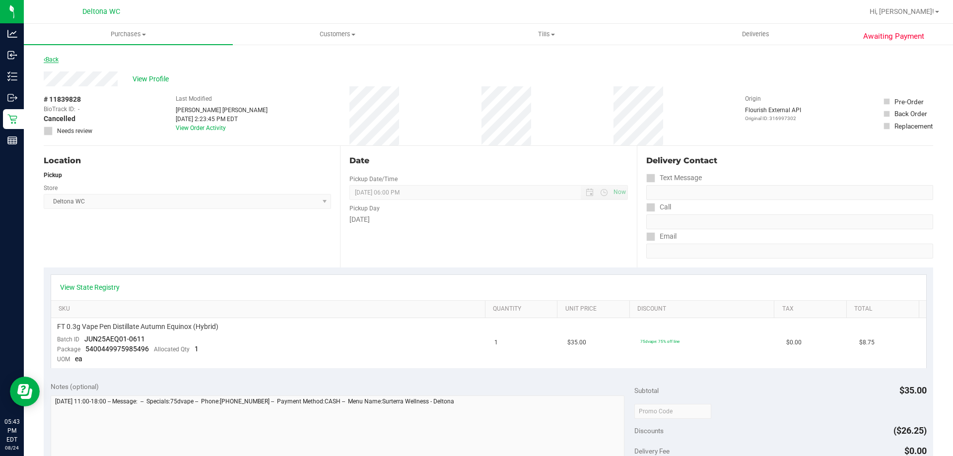
click at [57, 60] on link "Back" at bounding box center [51, 59] width 15 height 7
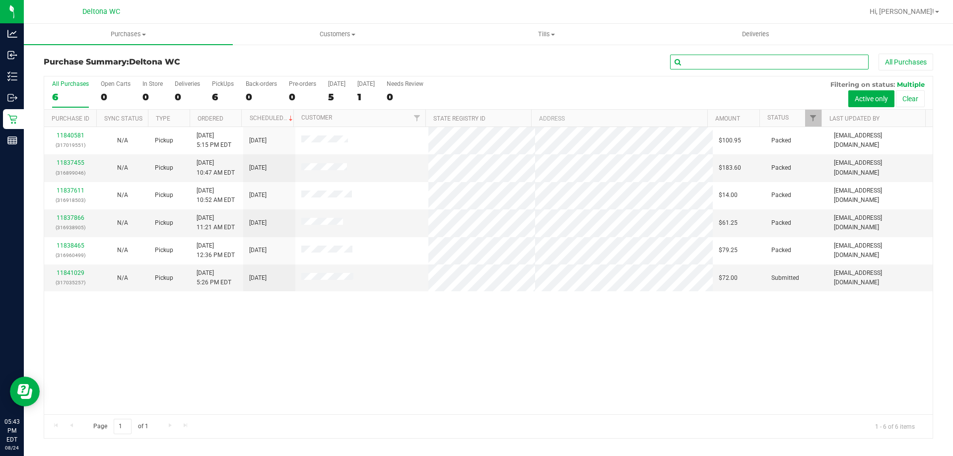
click at [733, 67] on input "text" at bounding box center [769, 62] width 199 height 15
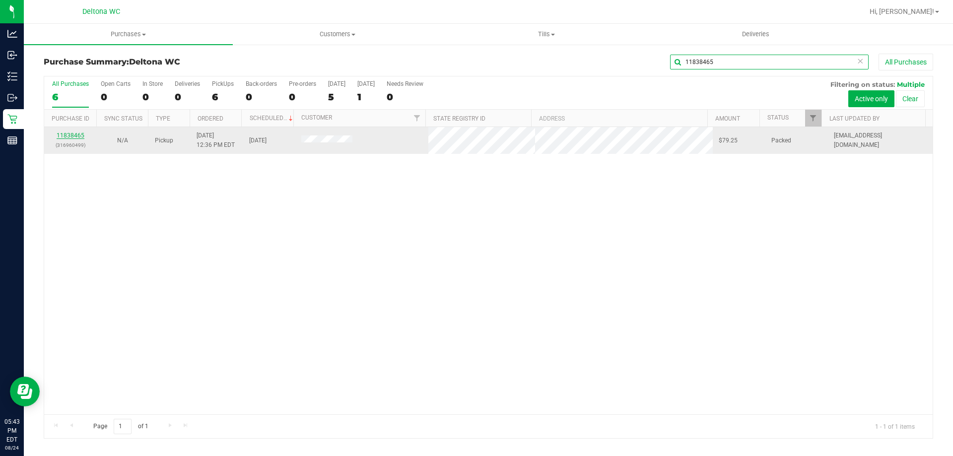
type input "11838465"
click at [78, 134] on link "11838465" at bounding box center [71, 135] width 28 height 7
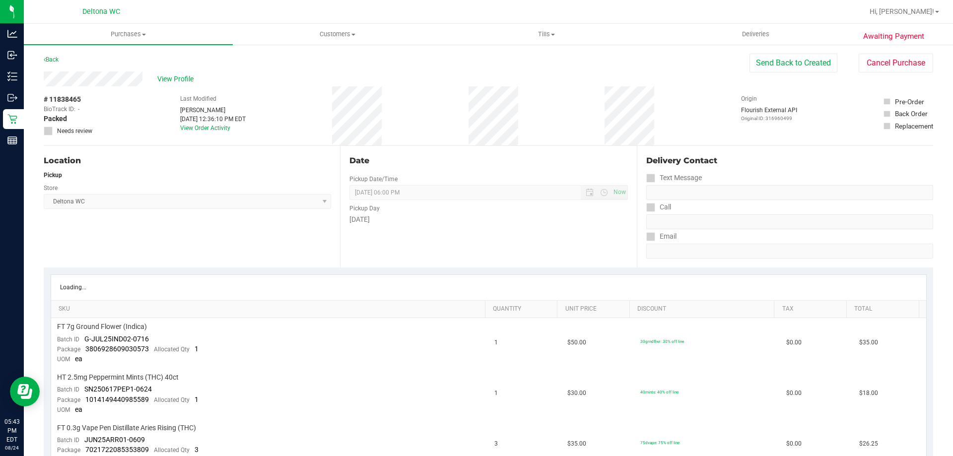
click at [873, 60] on button "Cancel Purchase" at bounding box center [896, 63] width 74 height 19
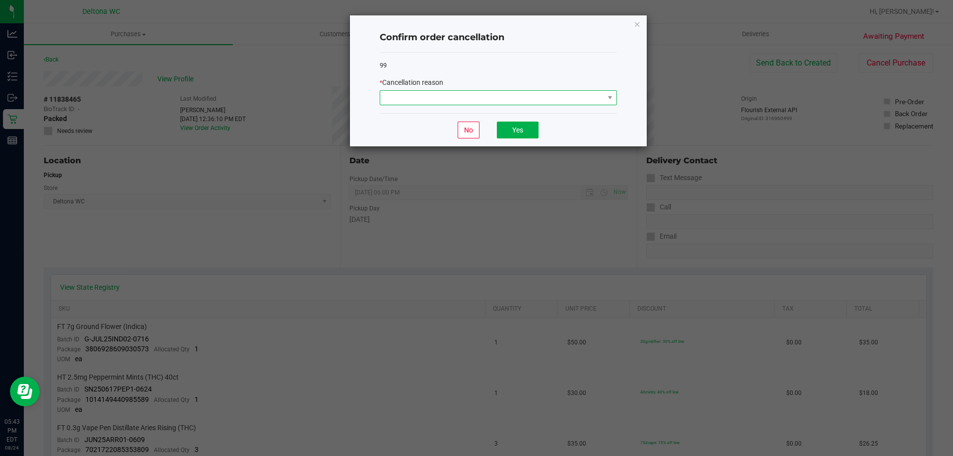
click at [582, 98] on span at bounding box center [492, 98] width 224 height 14
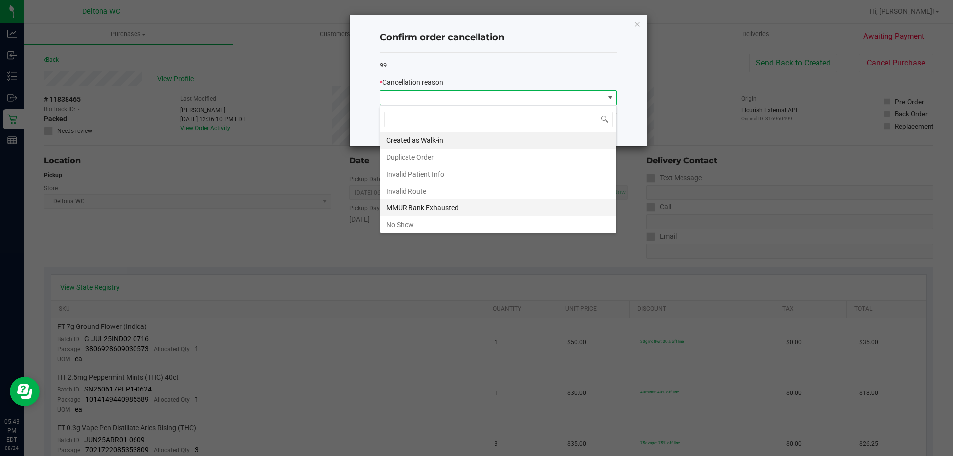
scroll to position [15, 237]
click at [487, 221] on li "No Show" at bounding box center [498, 224] width 236 height 17
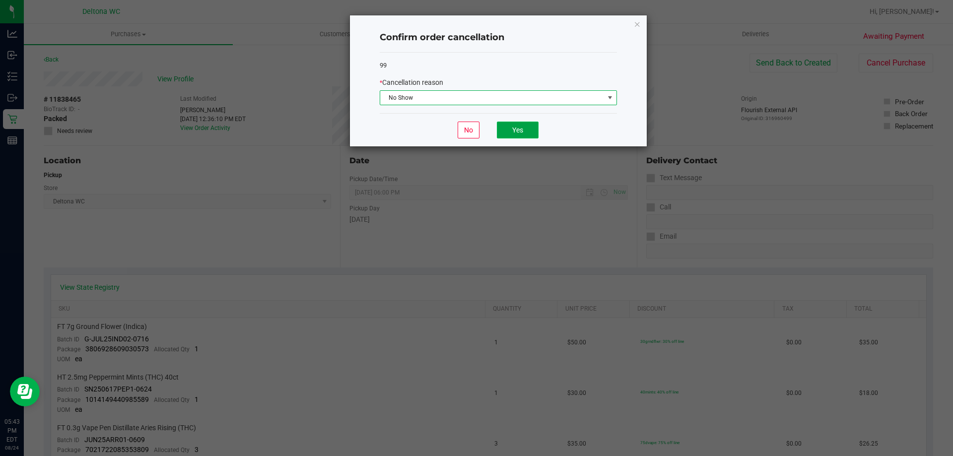
click at [516, 134] on button "Yes" at bounding box center [518, 130] width 42 height 17
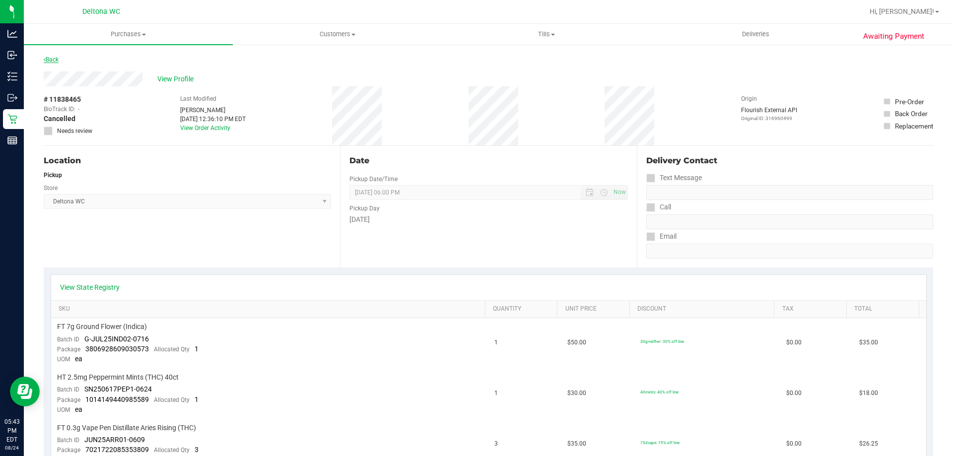
click at [46, 57] on link "Back" at bounding box center [51, 59] width 15 height 7
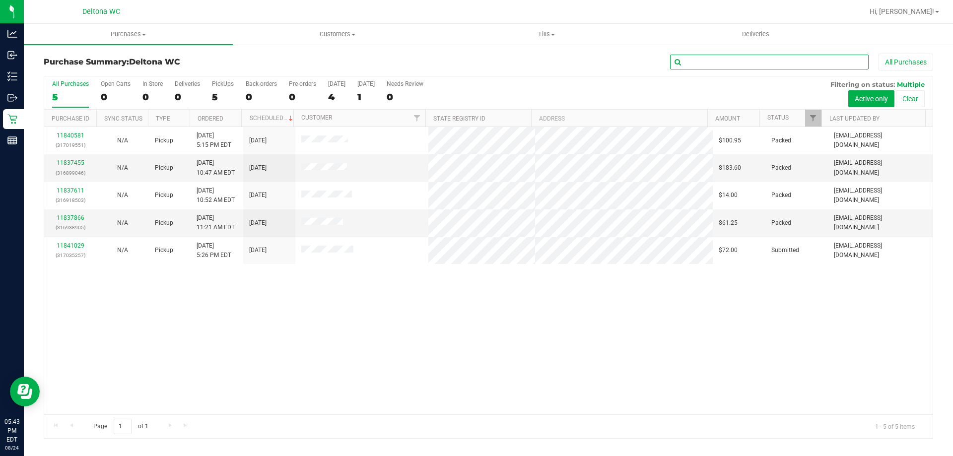
click at [719, 66] on input "text" at bounding box center [769, 62] width 199 height 15
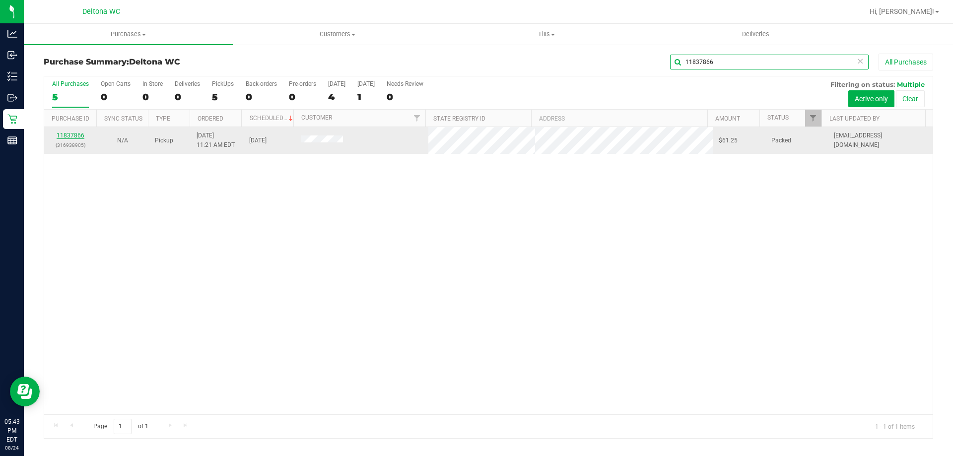
type input "11837866"
click at [67, 134] on link "11837866" at bounding box center [71, 135] width 28 height 7
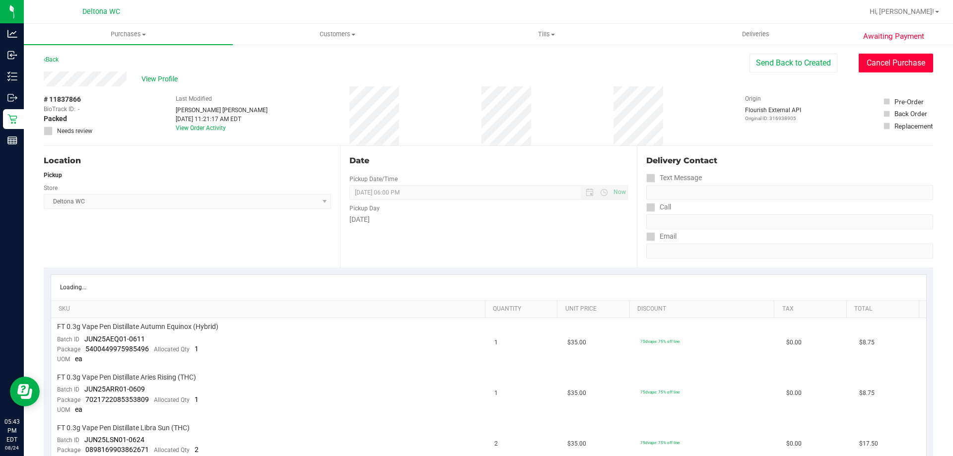
click at [876, 57] on button "Cancel Purchase" at bounding box center [896, 63] width 74 height 19
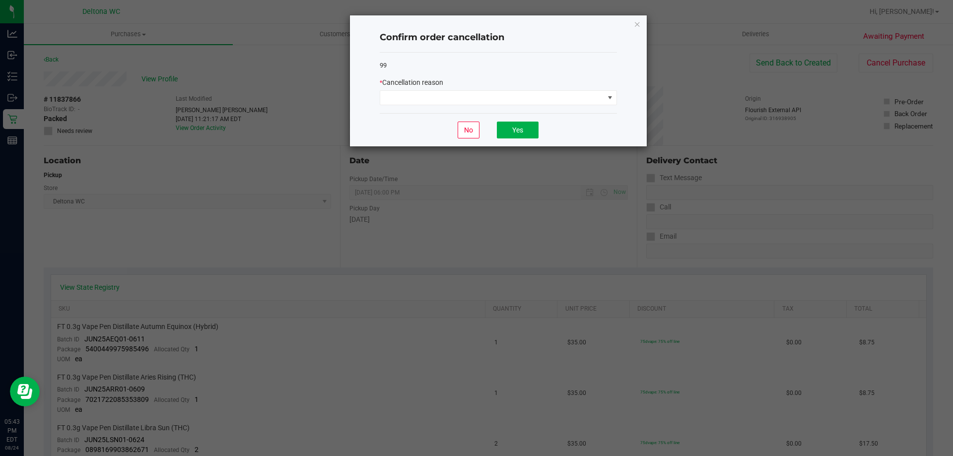
click at [546, 89] on div "* Cancellation reason" at bounding box center [498, 91] width 237 height 28
click at [518, 95] on span at bounding box center [492, 98] width 224 height 14
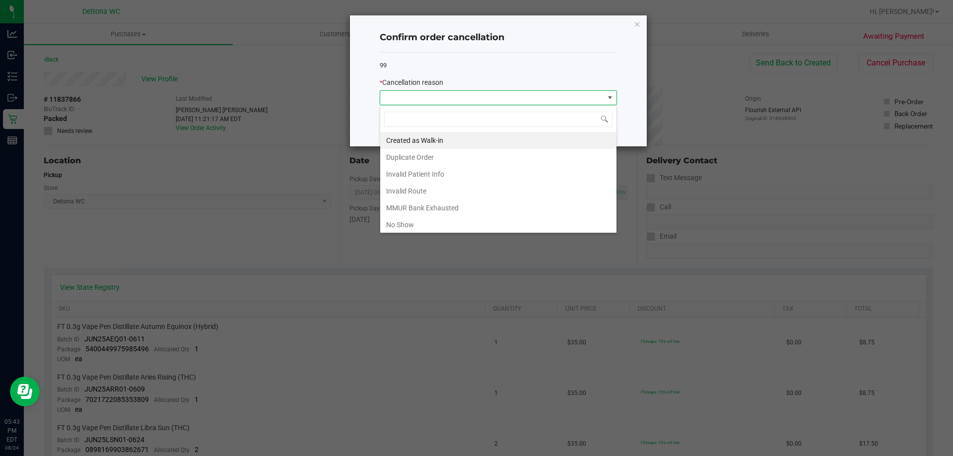
scroll to position [15, 237]
click at [462, 227] on li "No Show" at bounding box center [498, 224] width 236 height 17
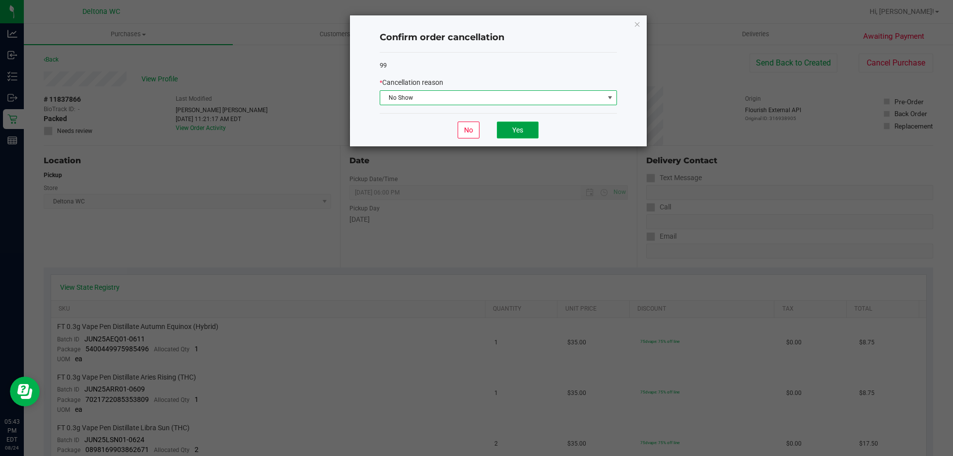
click at [517, 132] on button "Yes" at bounding box center [518, 130] width 42 height 17
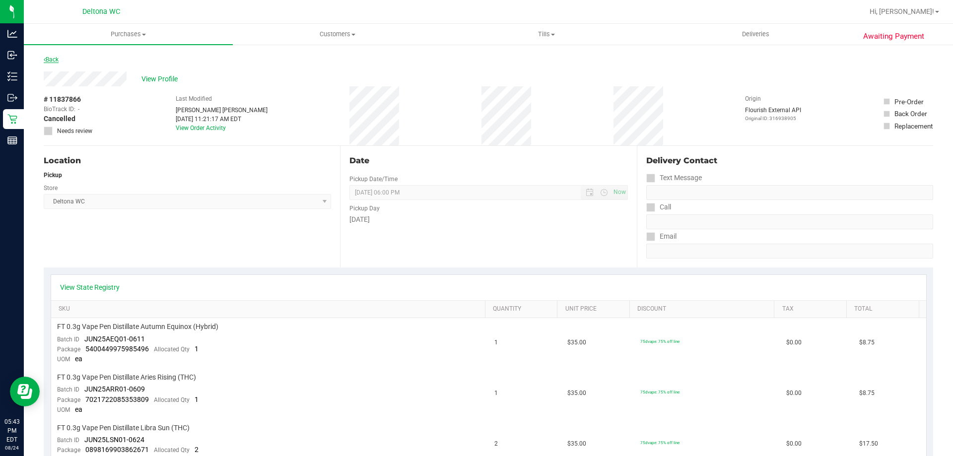
click at [51, 58] on link "Back" at bounding box center [51, 59] width 15 height 7
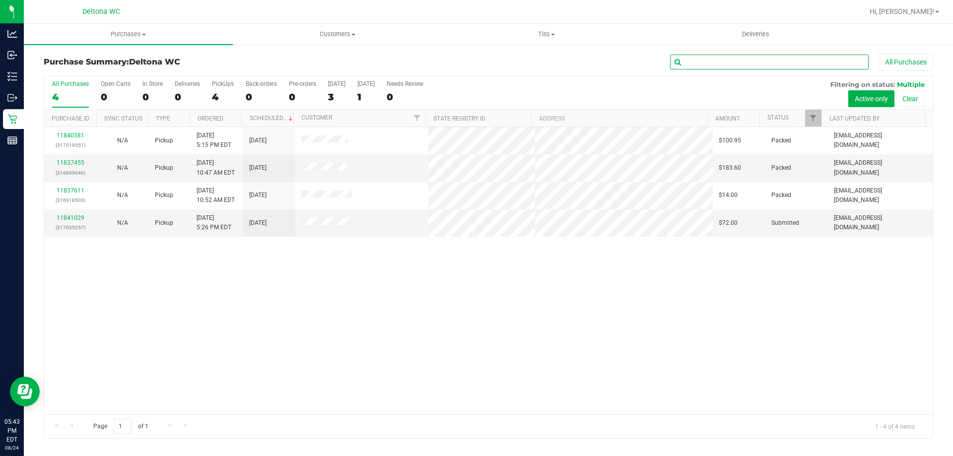
click at [733, 61] on input "text" at bounding box center [769, 62] width 199 height 15
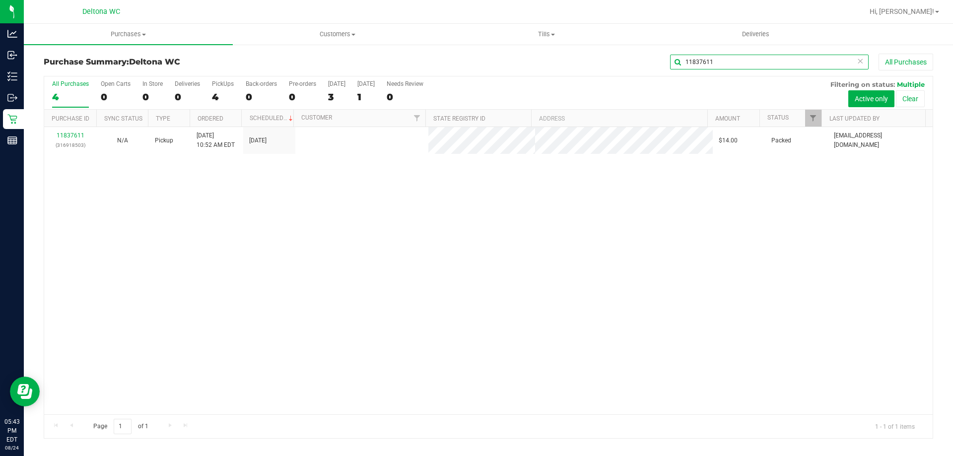
type input "11837611"
click at [72, 137] on link "11837611" at bounding box center [71, 135] width 28 height 7
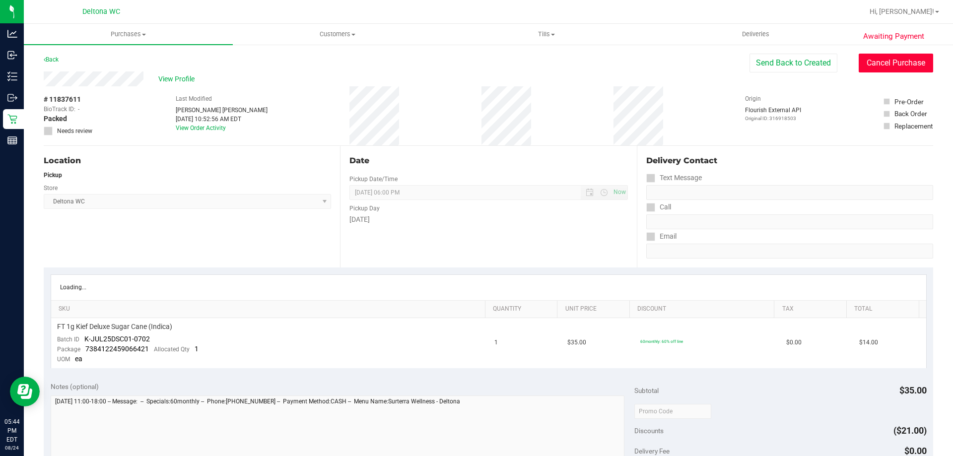
click at [893, 67] on button "Cancel Purchase" at bounding box center [896, 63] width 74 height 19
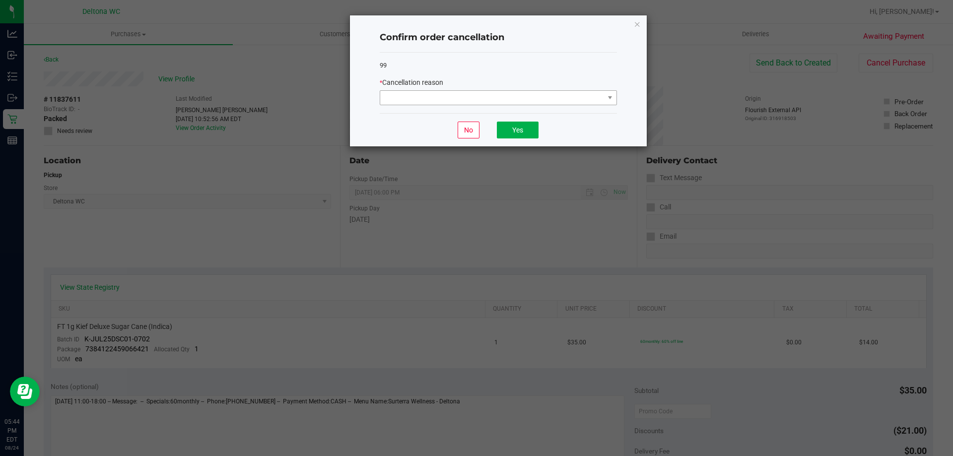
click at [532, 91] on div "* Cancellation reason" at bounding box center [498, 91] width 237 height 28
click at [532, 93] on span at bounding box center [492, 98] width 224 height 14
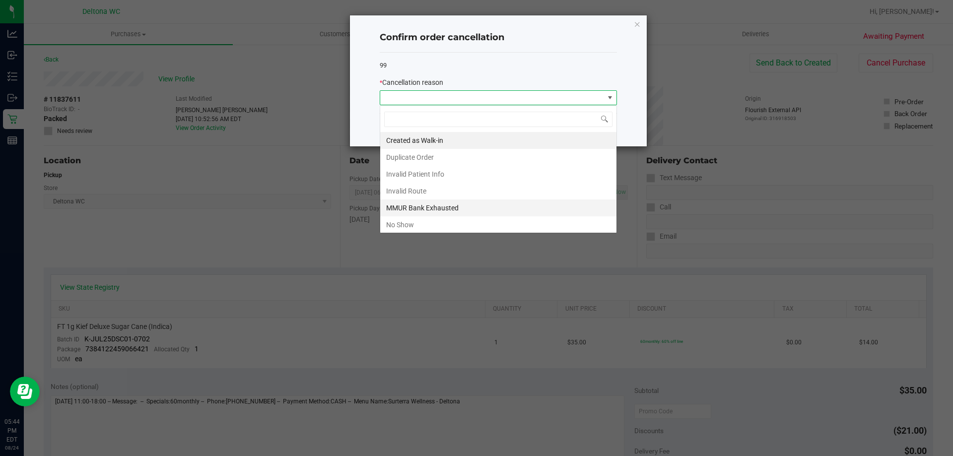
scroll to position [15, 237]
click at [454, 227] on li "No Show" at bounding box center [498, 224] width 236 height 17
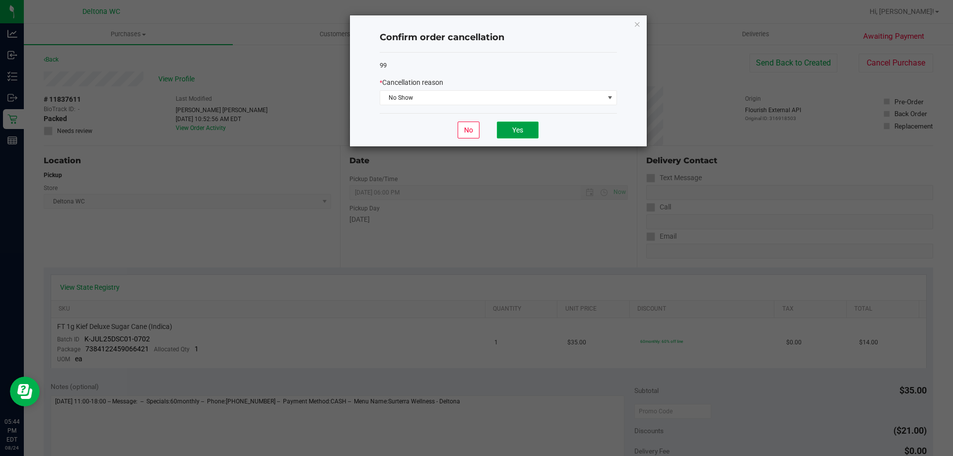
click at [509, 132] on button "Yes" at bounding box center [518, 130] width 42 height 17
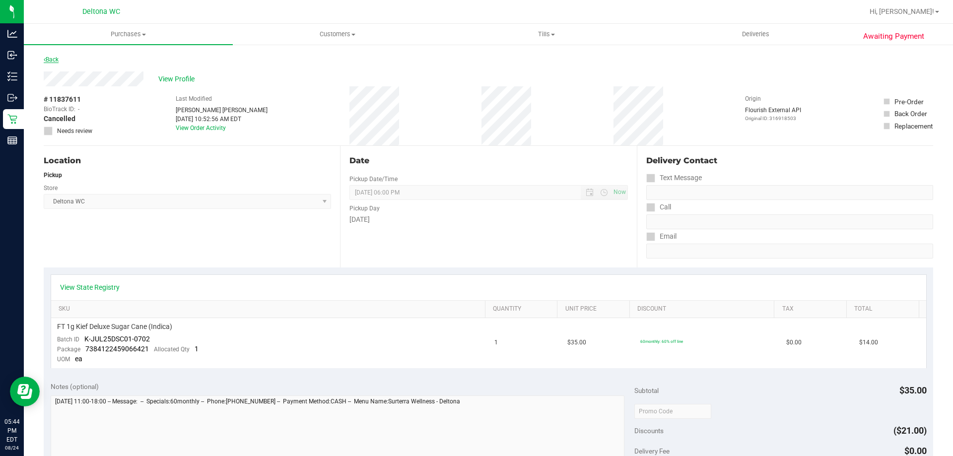
click at [49, 61] on link "Back" at bounding box center [51, 59] width 15 height 7
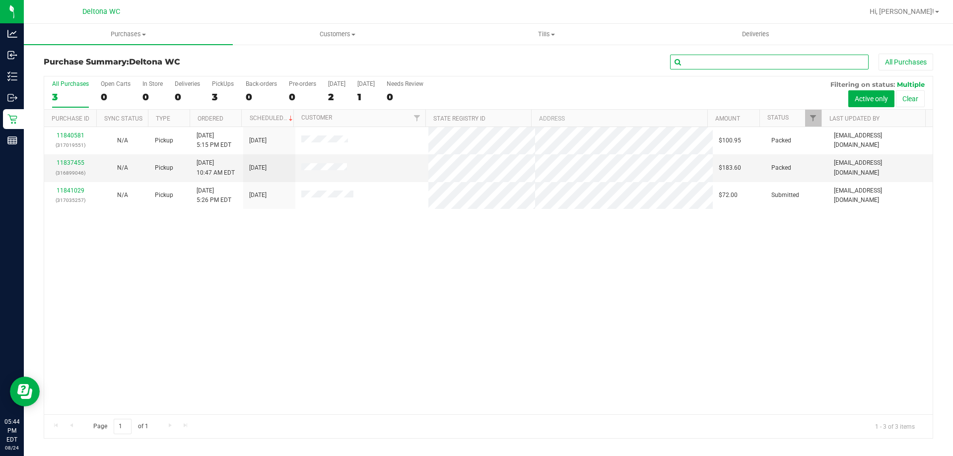
click at [787, 64] on input "text" at bounding box center [769, 62] width 199 height 15
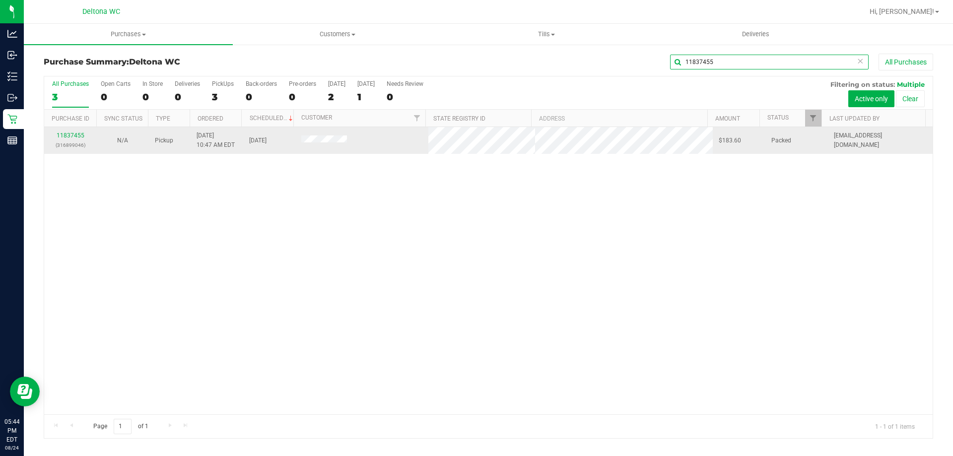
type input "11837455"
click at [62, 140] on p "(316899046)" at bounding box center [70, 144] width 40 height 9
click at [65, 138] on link "11837455" at bounding box center [71, 135] width 28 height 7
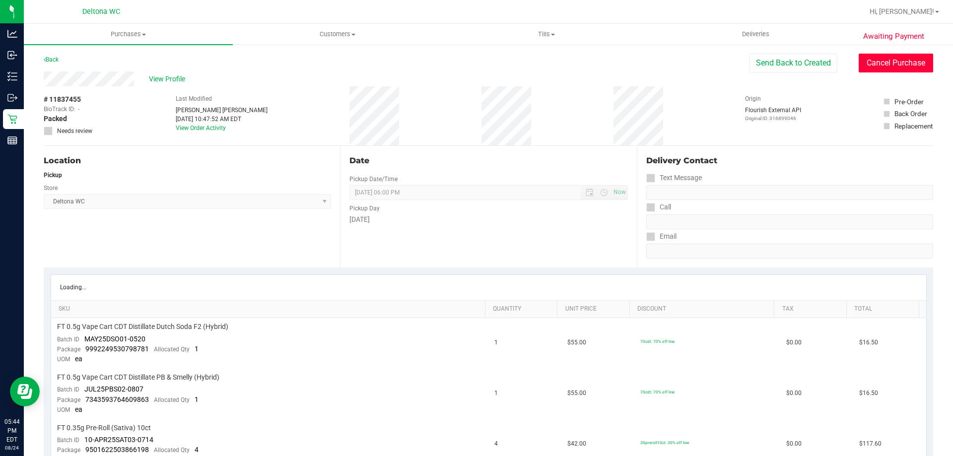
click at [901, 67] on button "Cancel Purchase" at bounding box center [896, 63] width 74 height 19
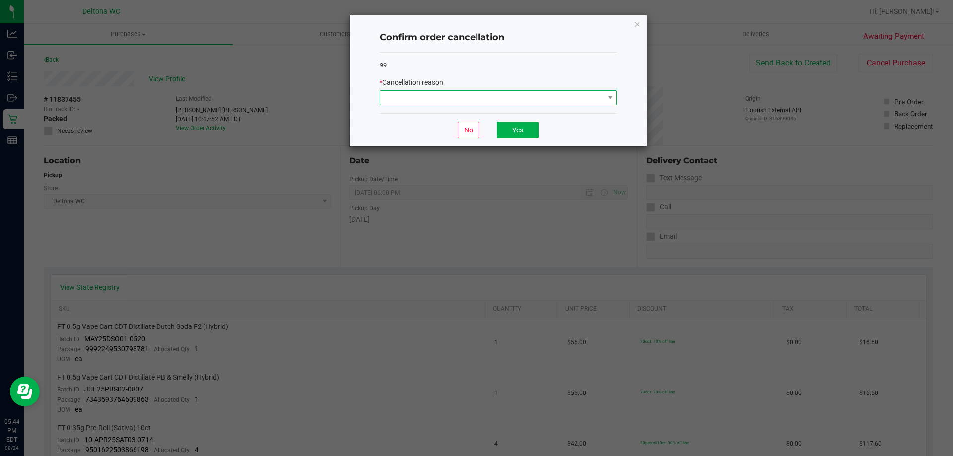
click at [571, 93] on span at bounding box center [492, 98] width 224 height 14
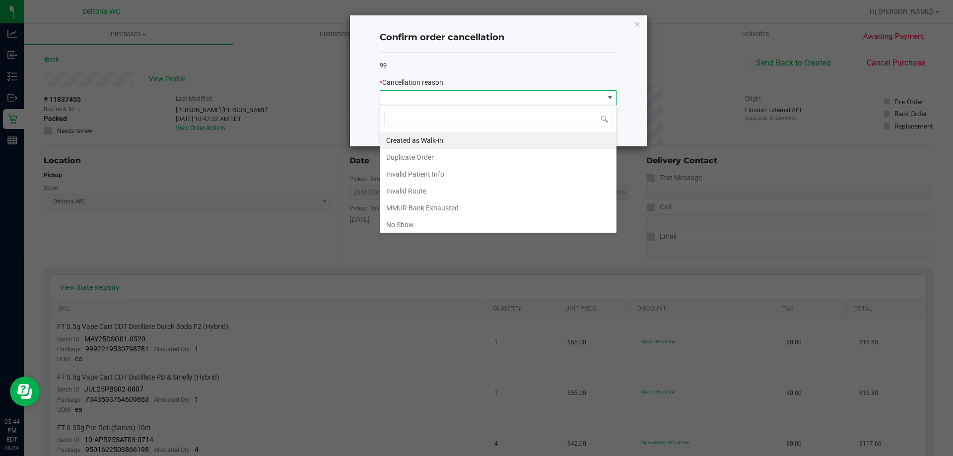
scroll to position [15, 237]
click at [493, 227] on li "No Show" at bounding box center [498, 224] width 236 height 17
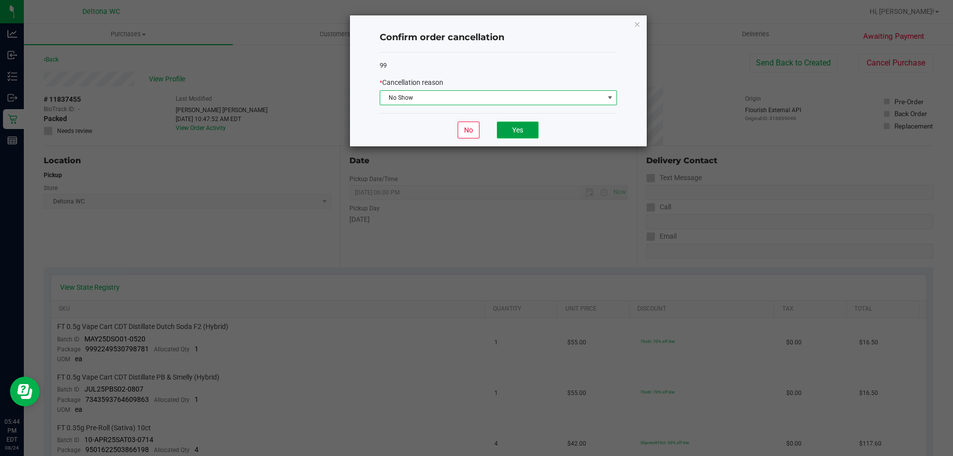
click at [512, 133] on button "Yes" at bounding box center [518, 130] width 42 height 17
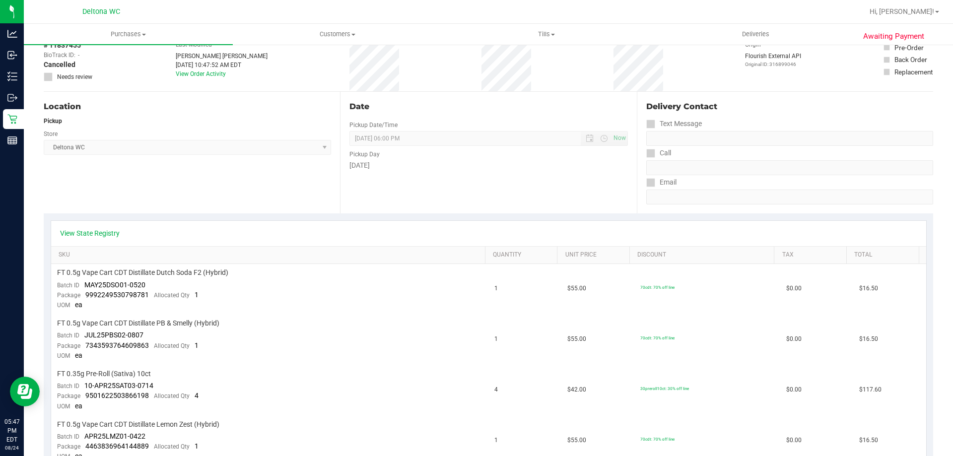
scroll to position [0, 0]
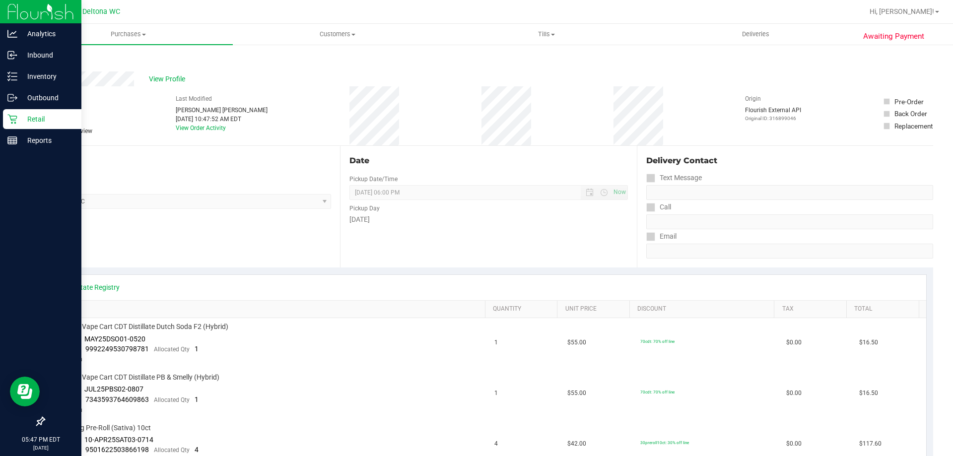
click at [5, 115] on div "Retail" at bounding box center [42, 119] width 78 height 20
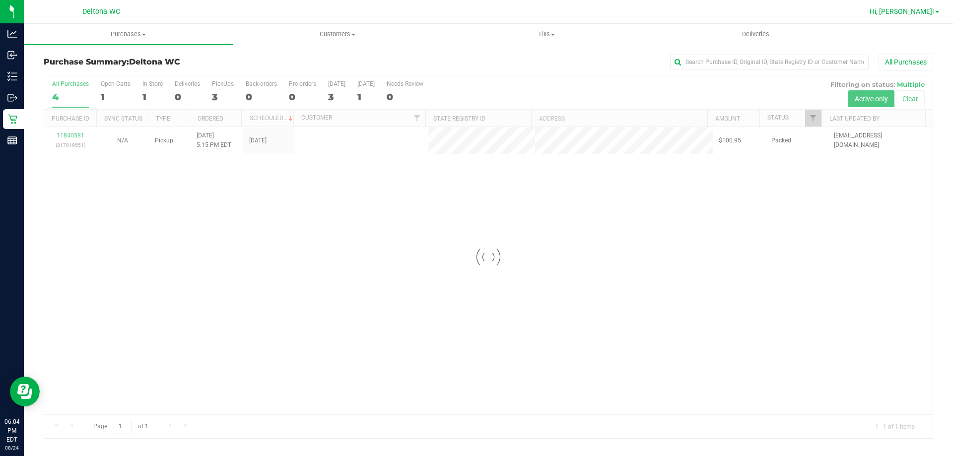
click at [907, 10] on span "Hi, [PERSON_NAME]!" at bounding box center [902, 11] width 65 height 8
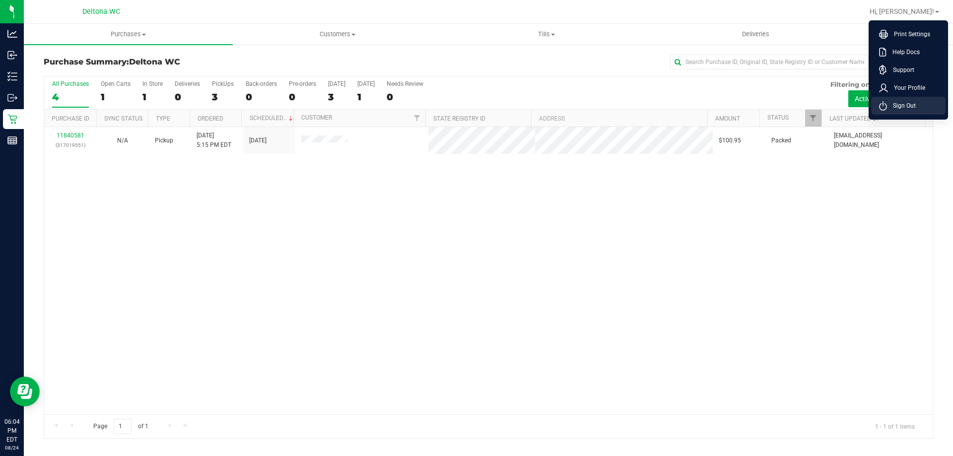
click at [895, 109] on span "Sign Out" at bounding box center [901, 106] width 29 height 10
